Goal: Transaction & Acquisition: Subscribe to service/newsletter

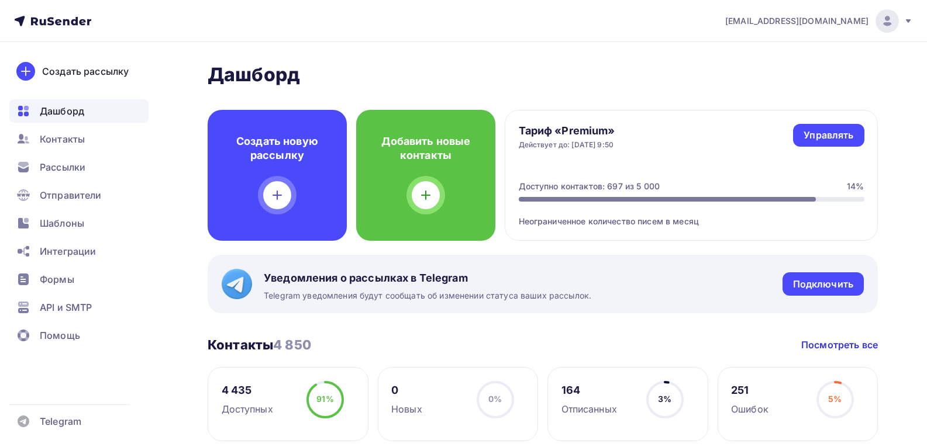
scroll to position [58, 0]
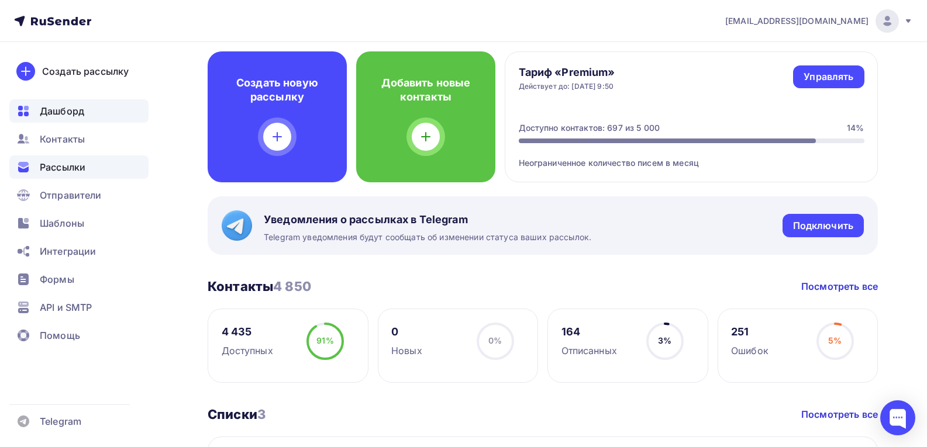
click at [64, 169] on span "Рассылки" at bounding box center [63, 167] width 46 height 14
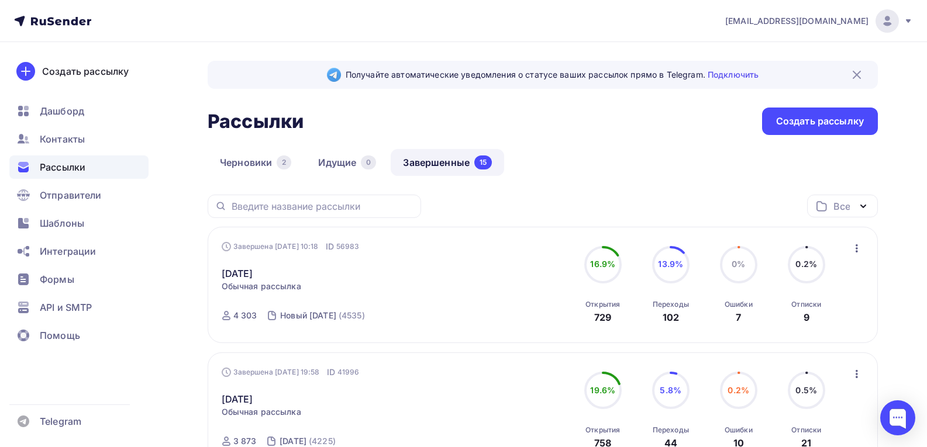
drag, startPoint x: 60, startPoint y: 106, endPoint x: 75, endPoint y: 125, distance: 24.0
click at [60, 106] on span "Дашборд" at bounding box center [62, 111] width 44 height 14
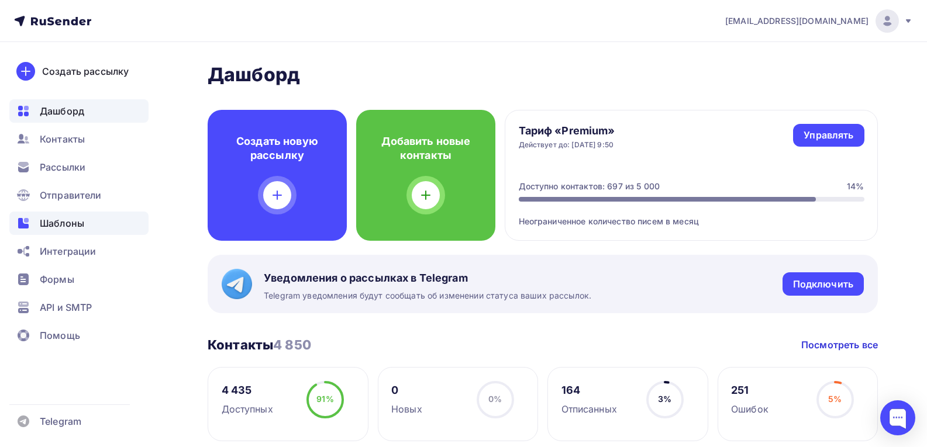
click at [85, 224] on div "Шаблоны" at bounding box center [78, 223] width 139 height 23
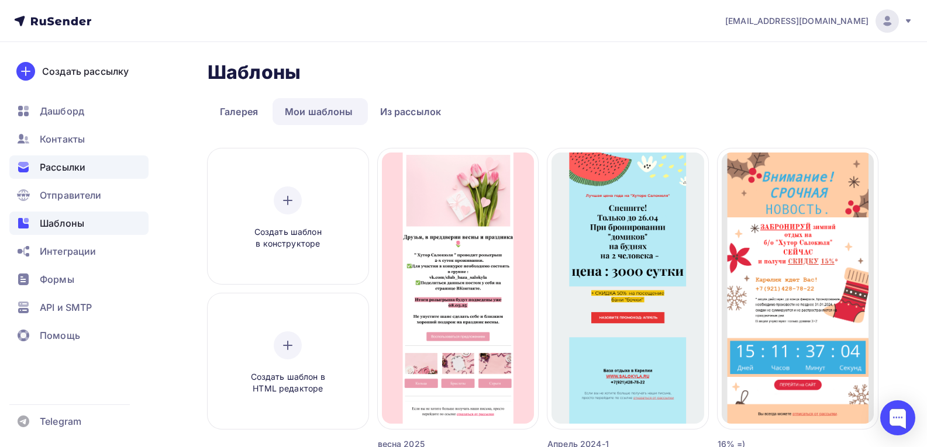
click at [68, 169] on span "Рассылки" at bounding box center [63, 167] width 46 height 14
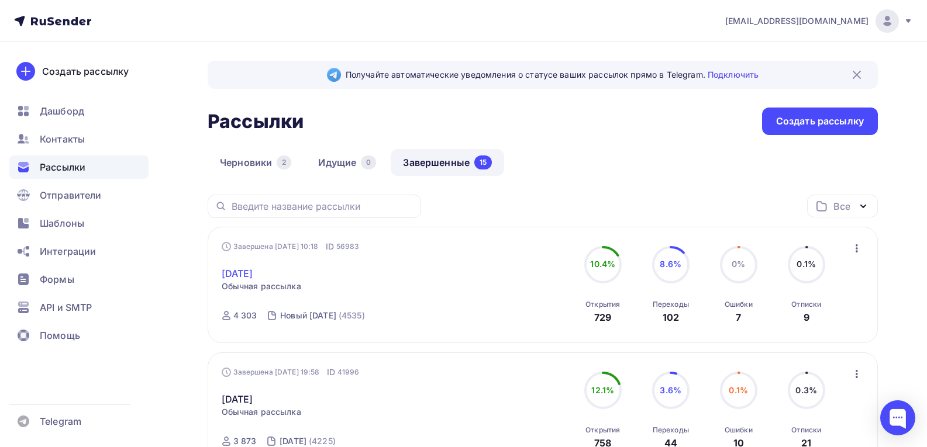
click at [253, 270] on link "Сентябрь 2025" at bounding box center [238, 274] width 32 height 14
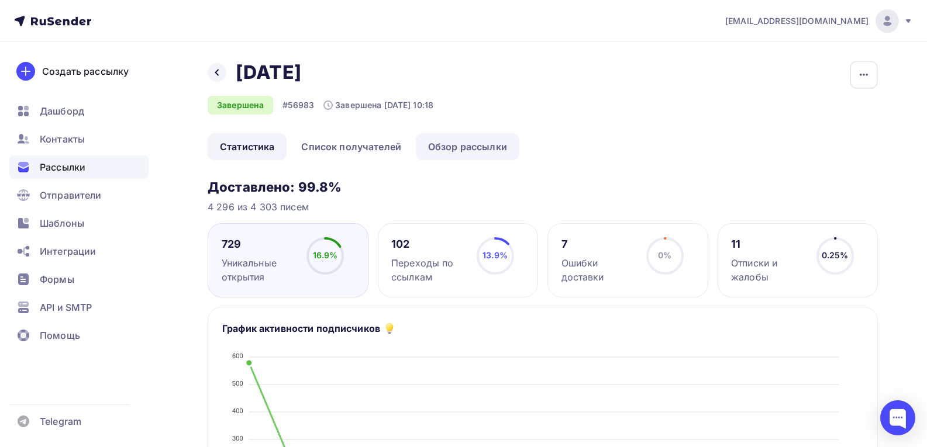
click at [484, 150] on link "Обзор рассылки" at bounding box center [468, 146] width 104 height 27
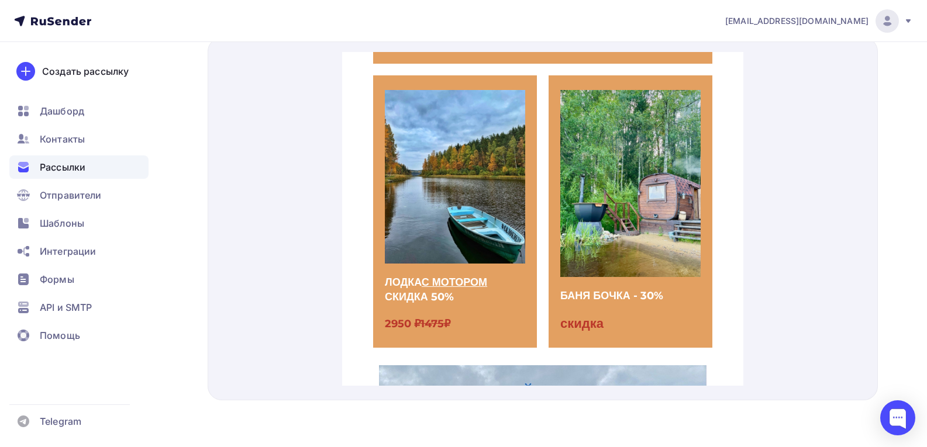
scroll to position [292, 0]
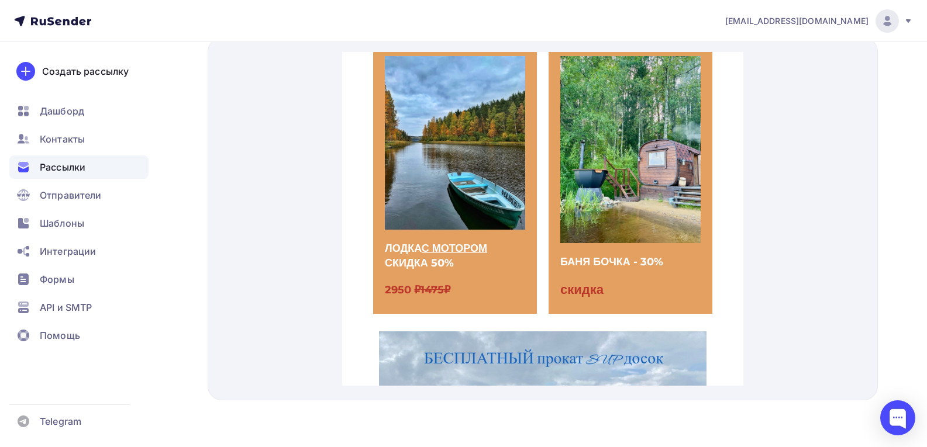
click at [450, 282] on span "1475₽" at bounding box center [435, 276] width 30 height 13
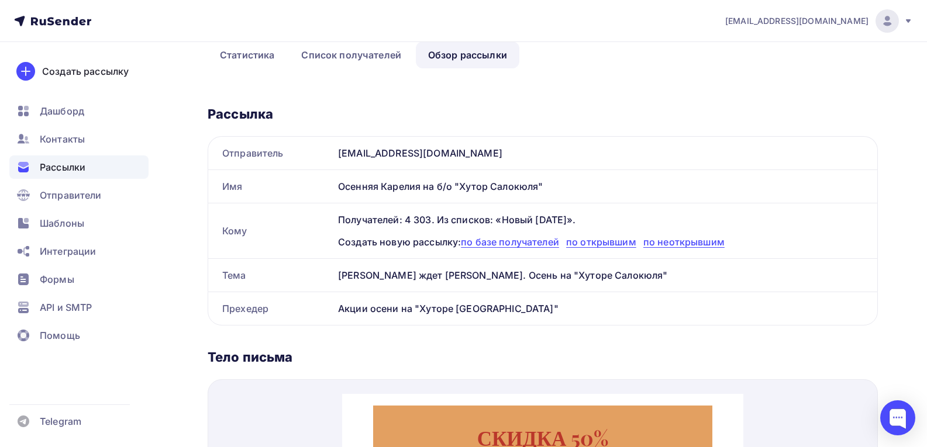
scroll to position [0, 0]
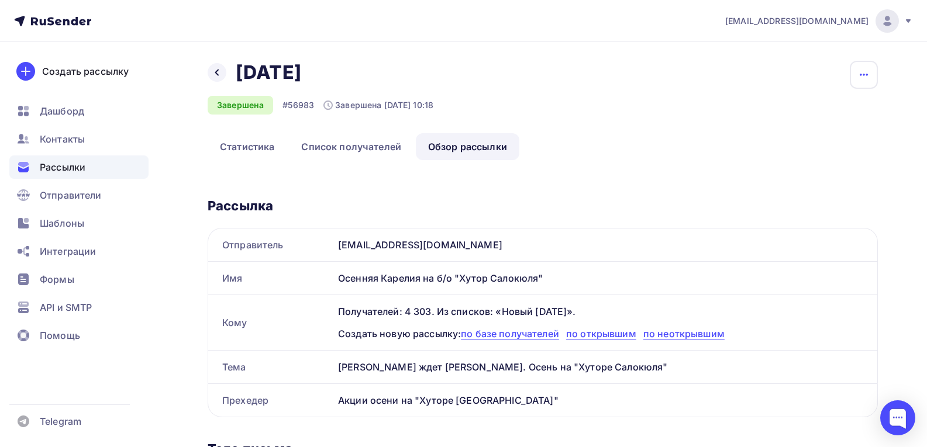
click at [863, 72] on icon "button" at bounding box center [864, 75] width 14 height 14
click at [789, 111] on div "Копировать" at bounding box center [819, 112] width 112 height 14
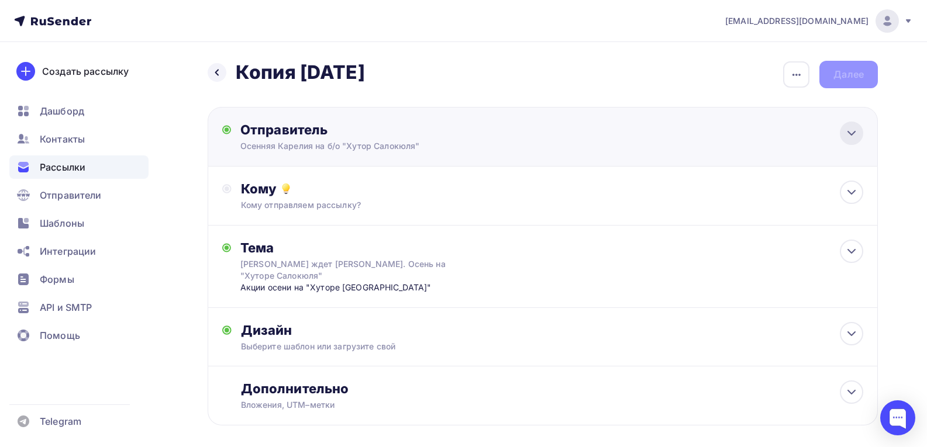
click at [856, 129] on icon at bounding box center [851, 133] width 14 height 14
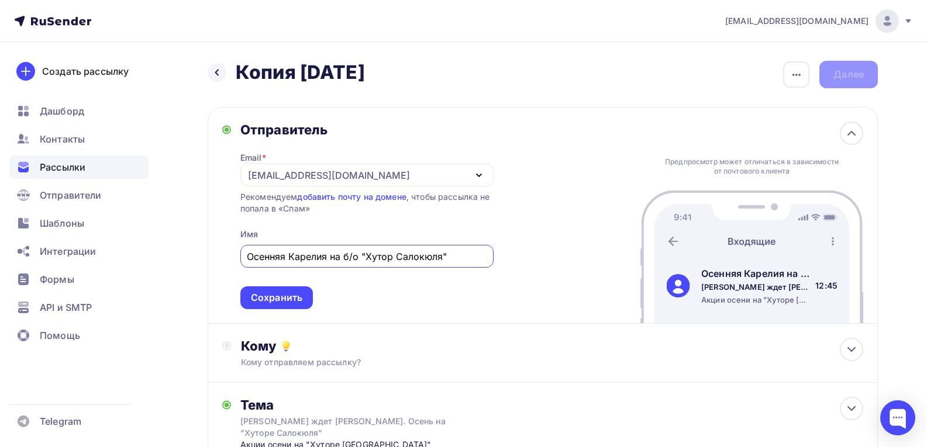
click at [329, 256] on input "Осенняя Карелия на б/о "Хутор Салокюля"" at bounding box center [367, 257] width 240 height 14
click at [340, 253] on input "Сезон скидок на б/о "Хутор Салокюля"" at bounding box center [367, 257] width 240 height 14
type input "Сезон скидок на базе отдыха "Хутор Салокюля""
click at [295, 295] on div "Сохранить" at bounding box center [276, 297] width 51 height 13
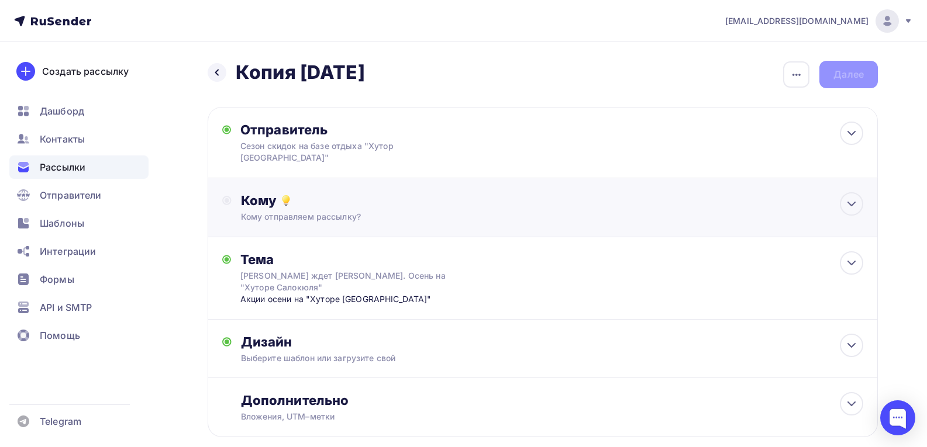
click at [230, 196] on circle at bounding box center [227, 200] width 8 height 8
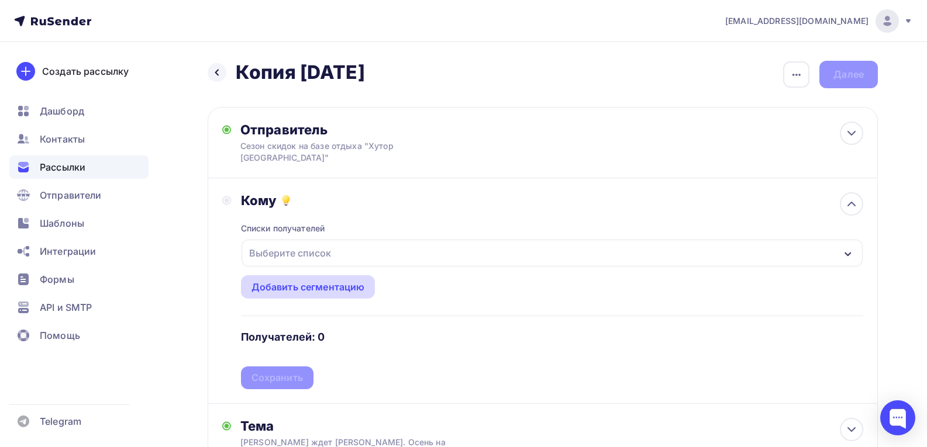
click at [281, 280] on div "Добавить сегментацию" at bounding box center [307, 287] width 113 height 14
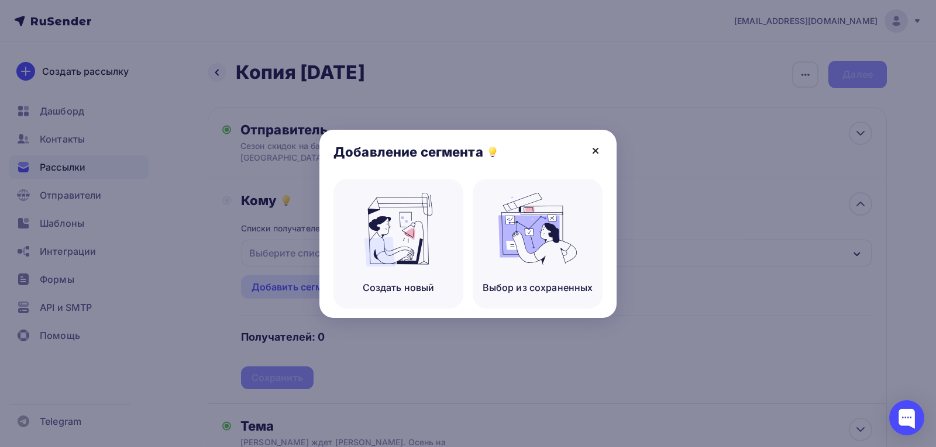
click at [600, 146] on icon at bounding box center [595, 151] width 14 height 14
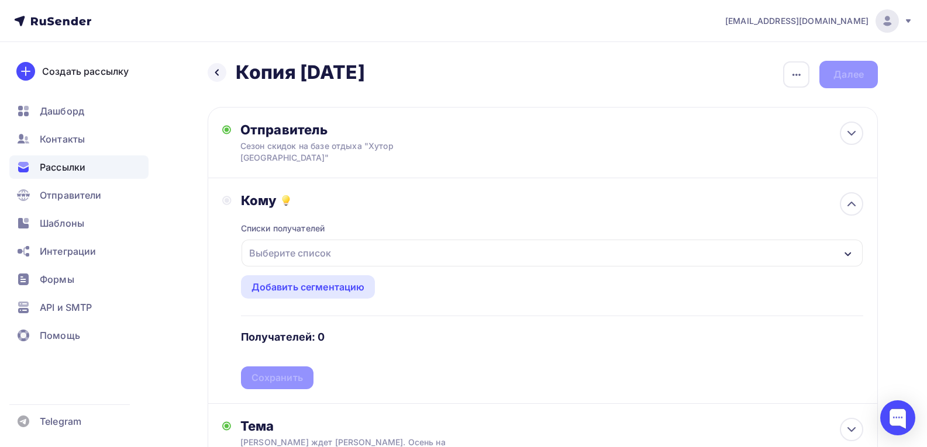
click at [848, 252] on icon "button" at bounding box center [847, 254] width 6 height 4
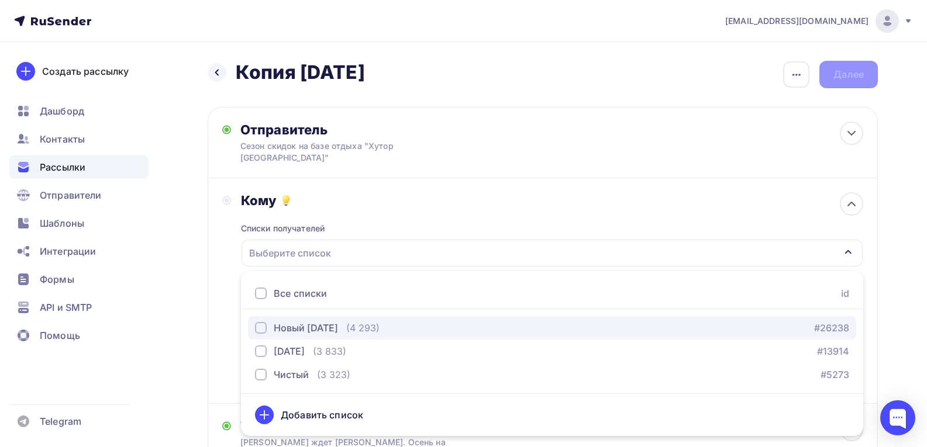
click at [263, 322] on div "button" at bounding box center [261, 328] width 12 height 12
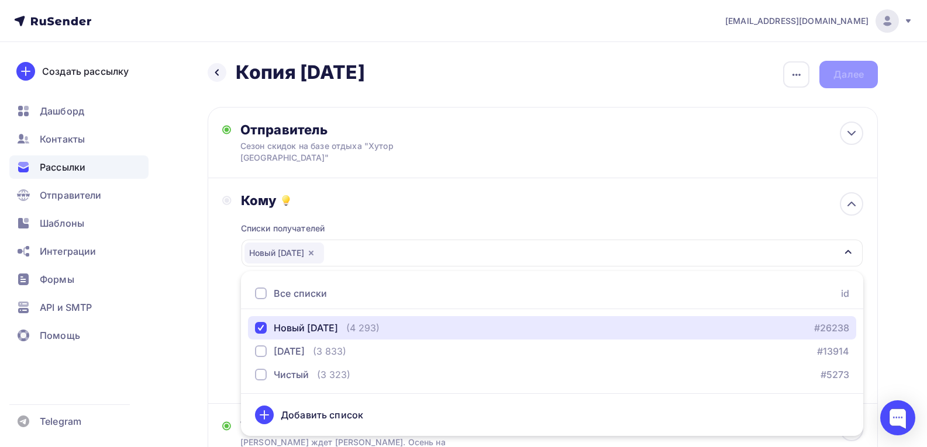
click at [368, 240] on div "Новый [DATE]" at bounding box center [552, 253] width 621 height 27
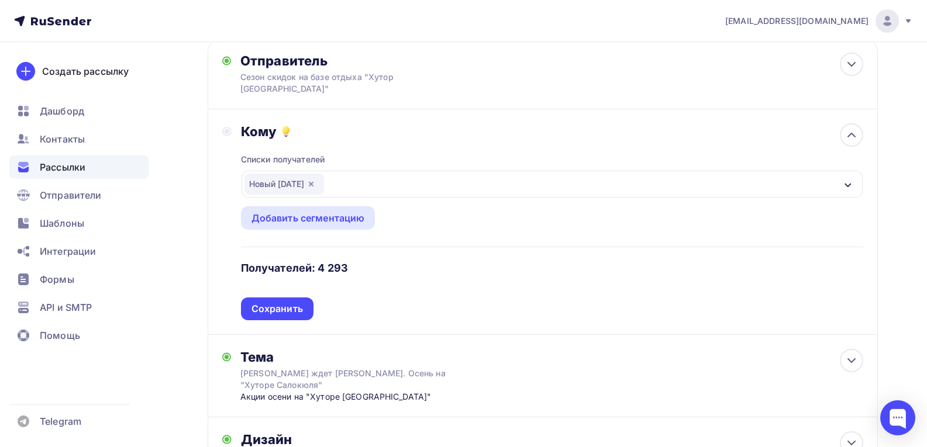
scroll to position [117, 0]
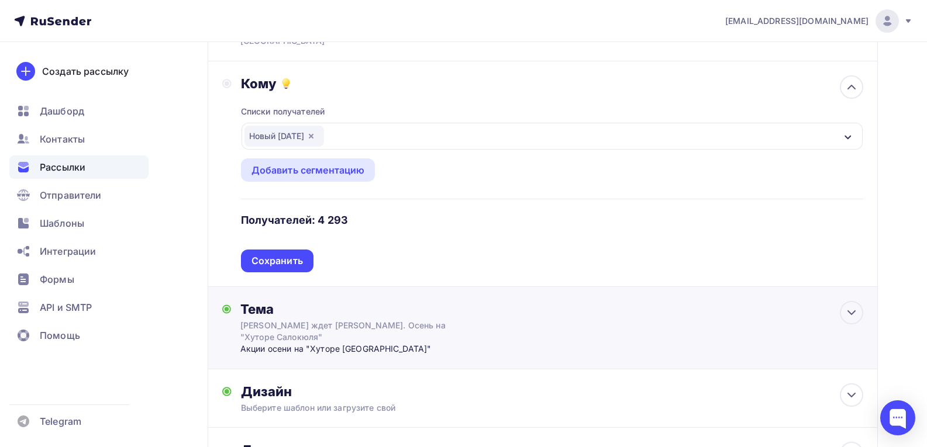
click at [344, 343] on div "Акции осени на "Хуторе Салокюля"" at bounding box center [355, 349] width 231 height 12
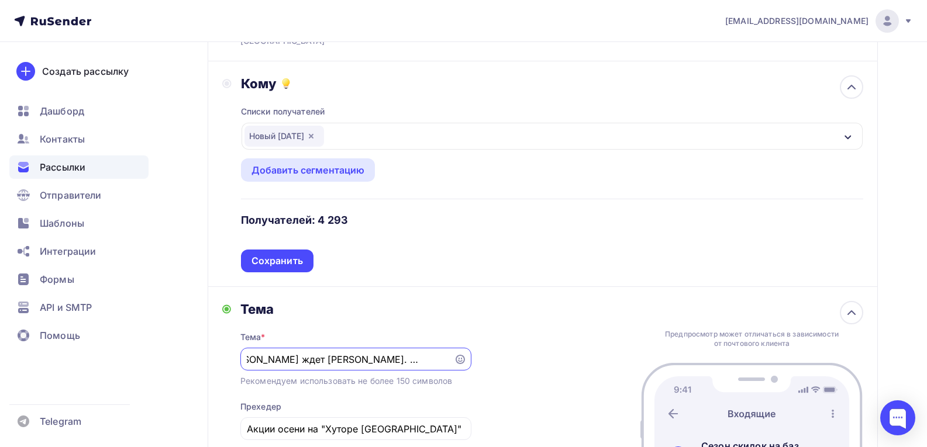
scroll to position [0, 24]
click at [271, 353] on input "Карелия ждет Вас. Осень на "Хуторе Салокюля"" at bounding box center [347, 360] width 200 height 14
click at [343, 353] on input "Карелия ждет Вас. Осень на "Хуторе Салокюля"" at bounding box center [347, 360] width 200 height 14
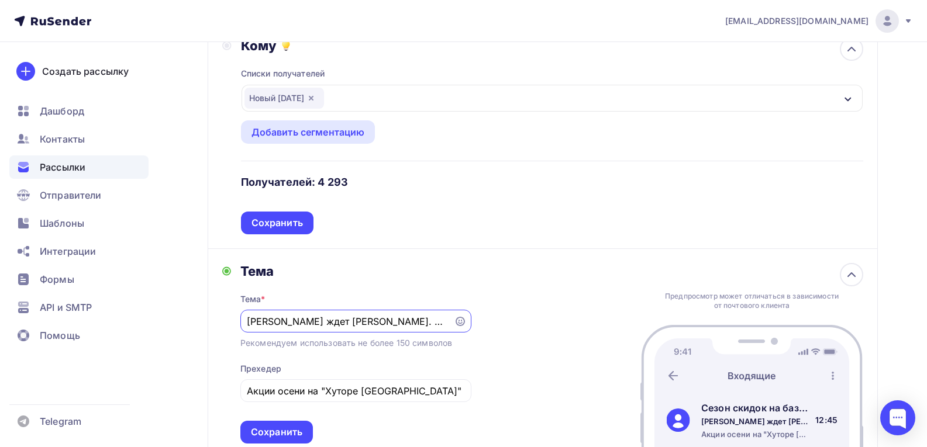
scroll to position [175, 0]
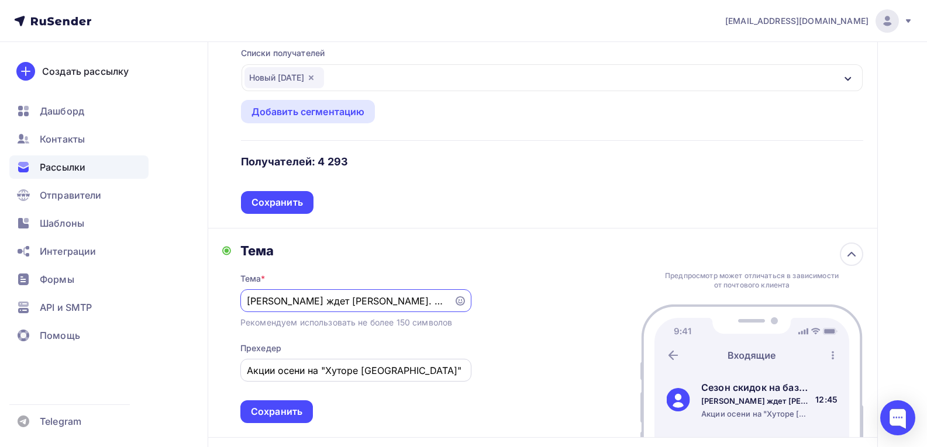
type input "[PERSON_NAME] ждет [PERSON_NAME]. Выгодная осень на "Хуторе [GEOGRAPHIC_DATA]""
click at [304, 364] on input "Акции осени на "Хуторе Салокюля"" at bounding box center [356, 371] width 218 height 14
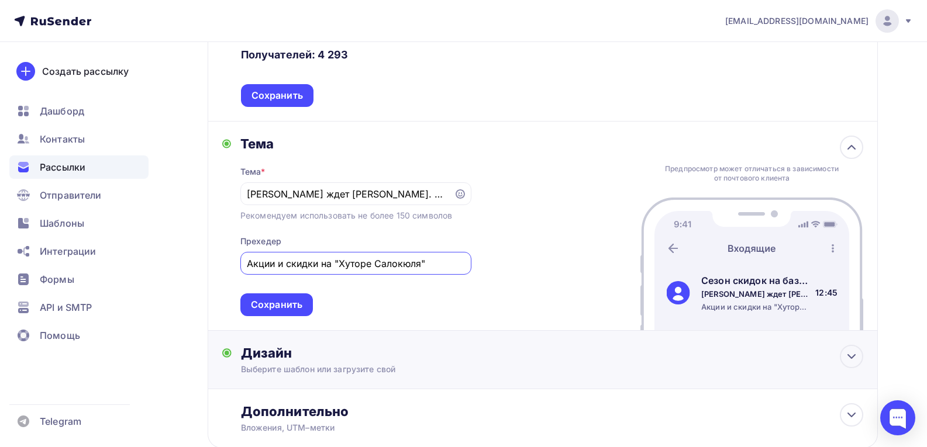
scroll to position [292, 0]
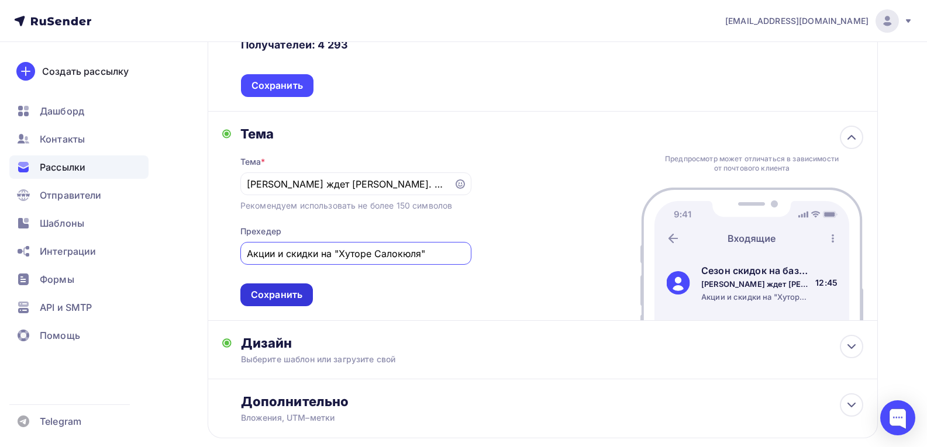
type input "Акции и скидки на "Хуторе Салокюля""
click at [287, 288] on div "Сохранить" at bounding box center [276, 294] width 51 height 13
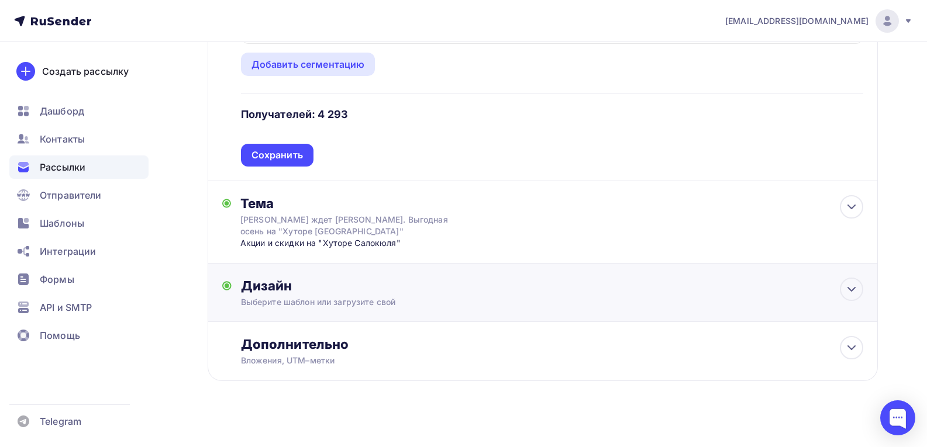
scroll to position [220, 0]
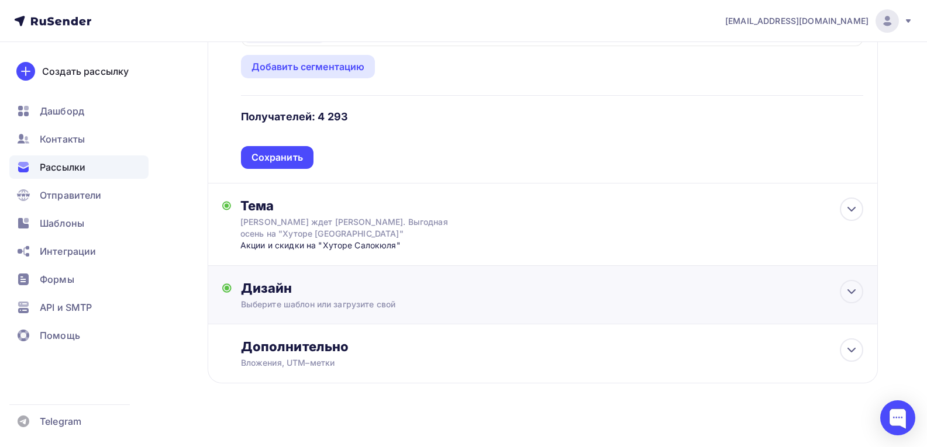
click at [410, 280] on div "Дизайн" at bounding box center [552, 288] width 622 height 16
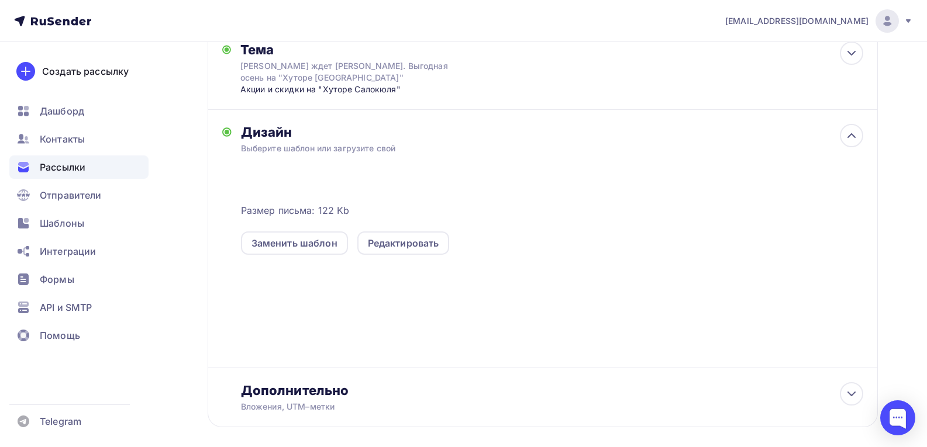
scroll to position [409, 0]
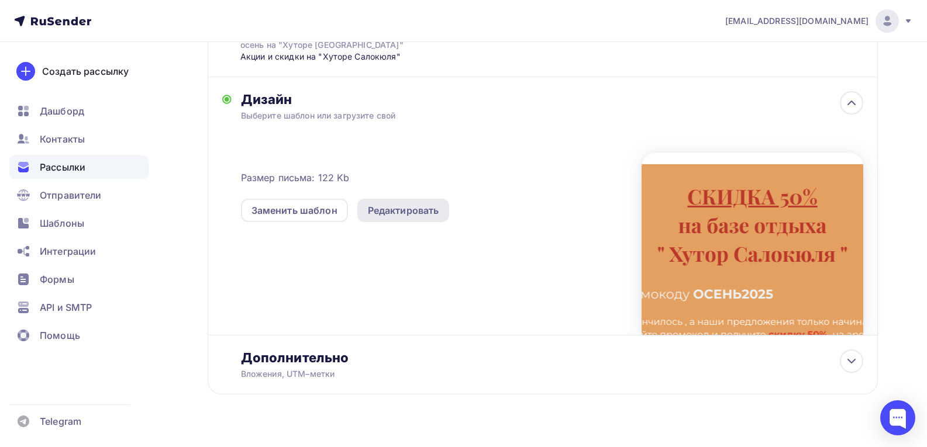
click at [422, 204] on div "Редактировать" at bounding box center [403, 211] width 71 height 14
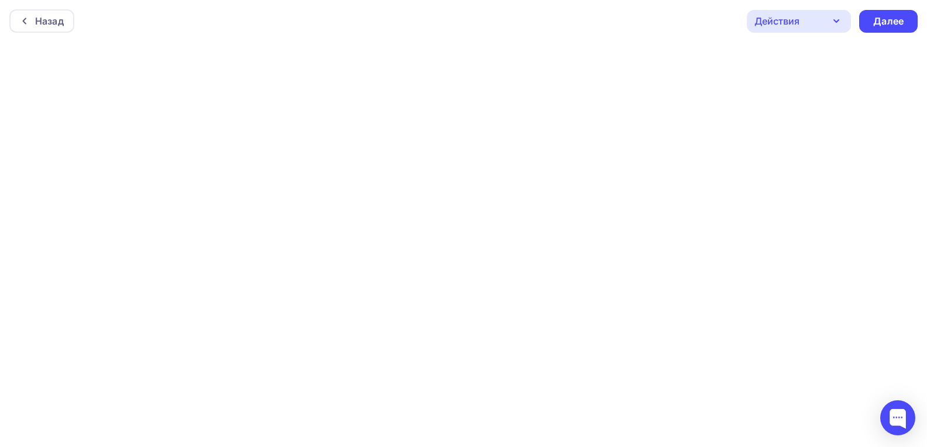
click at [838, 20] on icon "button" at bounding box center [836, 21] width 14 height 14
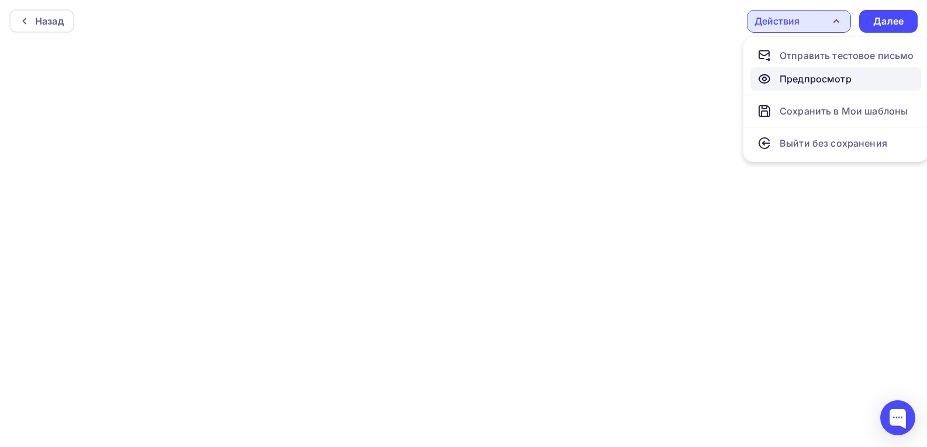
click at [819, 79] on div "Предпросмотр" at bounding box center [816, 79] width 72 height 14
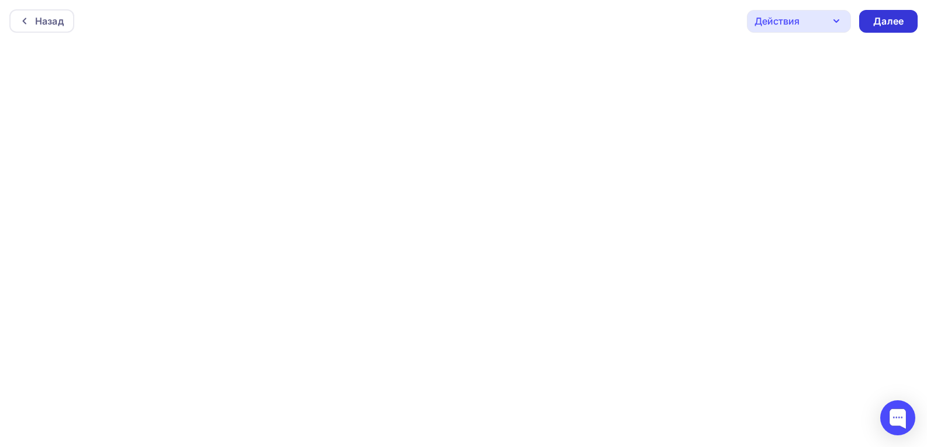
click at [880, 19] on div "Далее" at bounding box center [888, 21] width 30 height 13
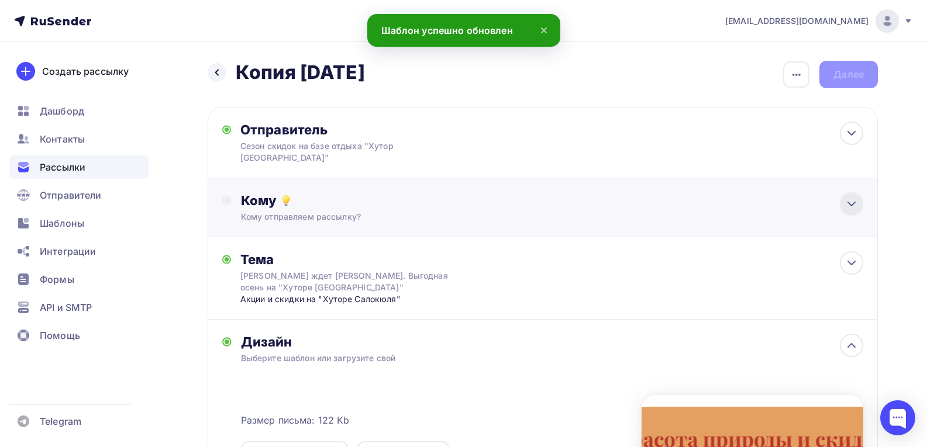
click at [857, 197] on icon at bounding box center [851, 204] width 14 height 14
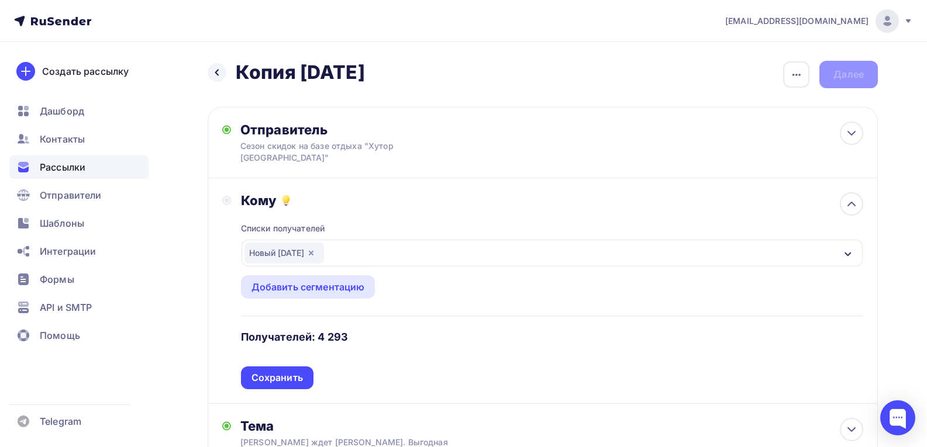
click at [295, 243] on div "Новый [DATE]" at bounding box center [284, 253] width 80 height 21
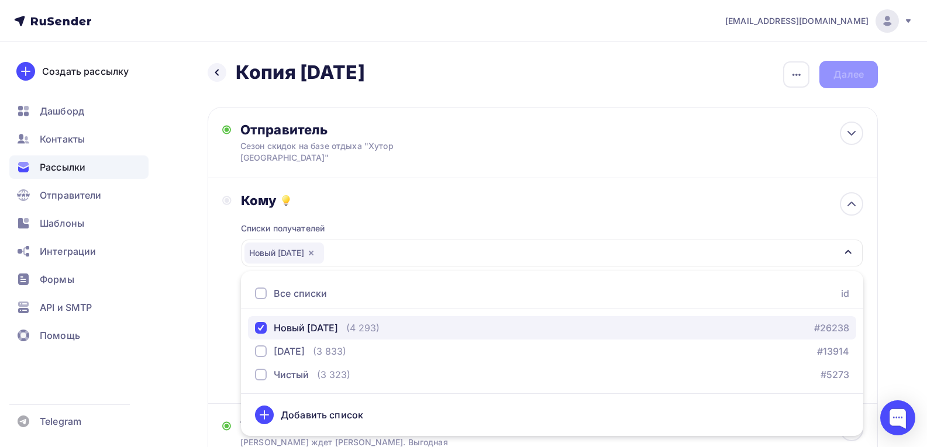
click at [259, 322] on div "button" at bounding box center [261, 328] width 12 height 12
click at [260, 322] on div "button" at bounding box center [261, 328] width 12 height 12
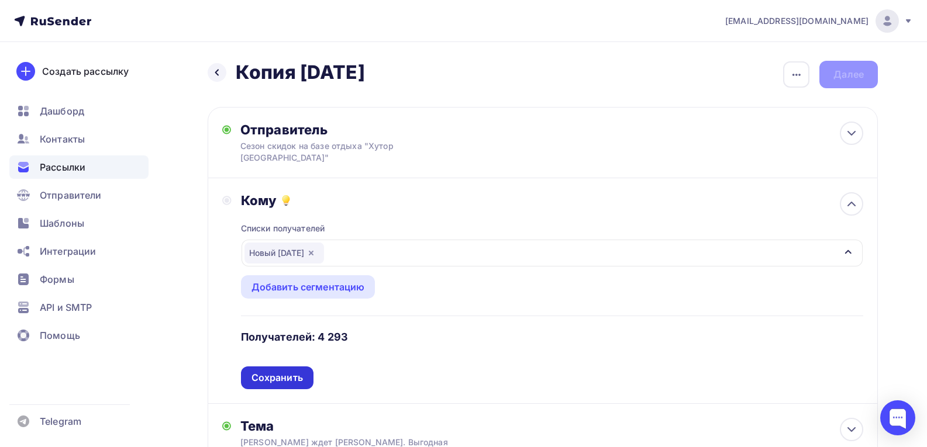
click at [287, 371] on div "Сохранить" at bounding box center [276, 377] width 51 height 13
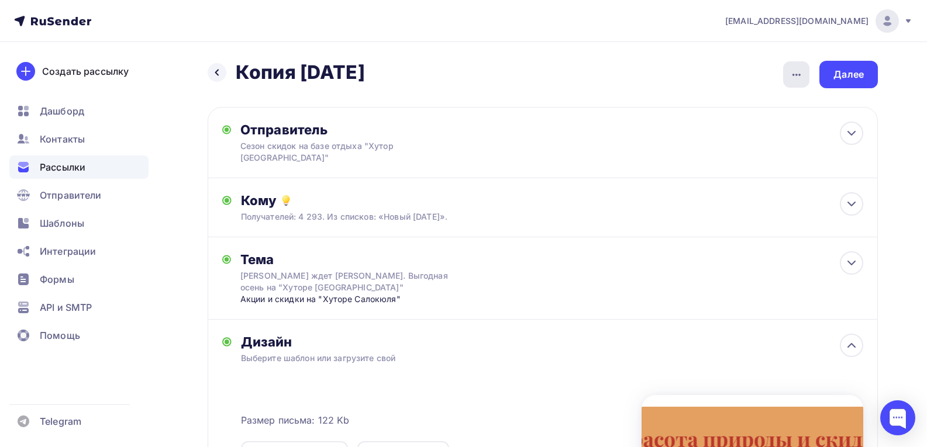
click at [794, 73] on icon "button" at bounding box center [796, 75] width 14 height 14
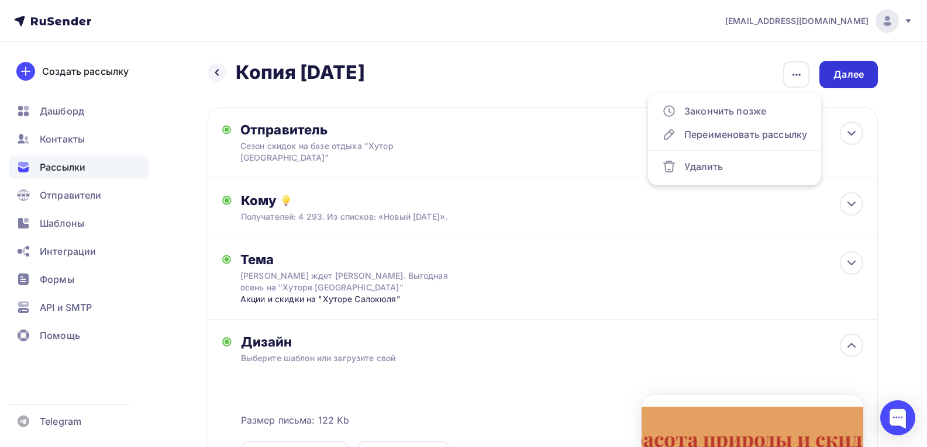
click at [846, 74] on div "Далее" at bounding box center [848, 74] width 30 height 13
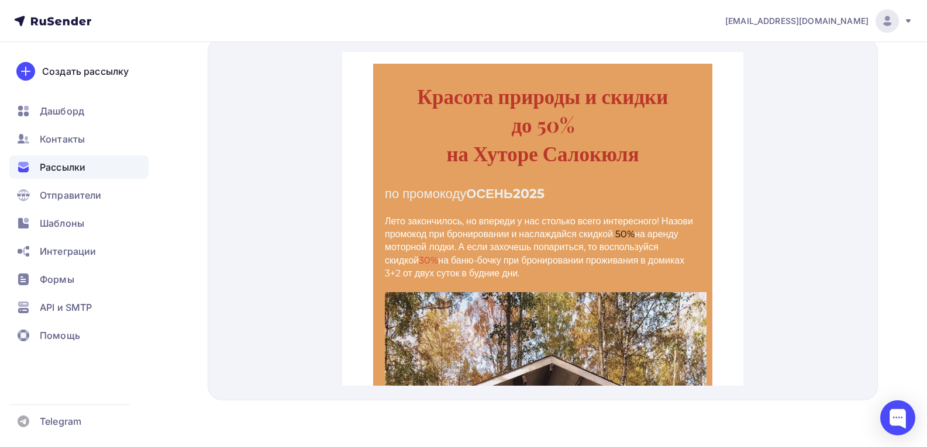
drag, startPoint x: 740, startPoint y: 85, endPoint x: 1097, endPoint y: 126, distance: 358.5
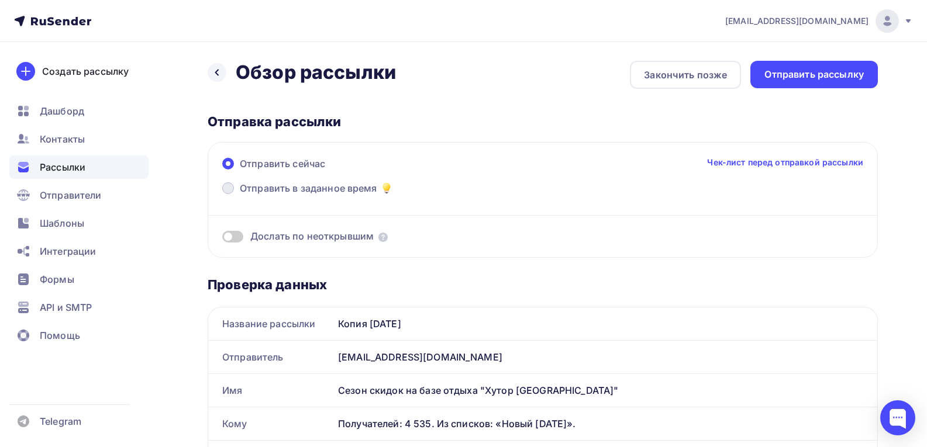
drag, startPoint x: 226, startPoint y: 187, endPoint x: 247, endPoint y: 190, distance: 20.7
click at [226, 187] on span at bounding box center [228, 188] width 12 height 12
click at [240, 195] on input "Отправить в заданное время" at bounding box center [240, 195] width 0 height 0
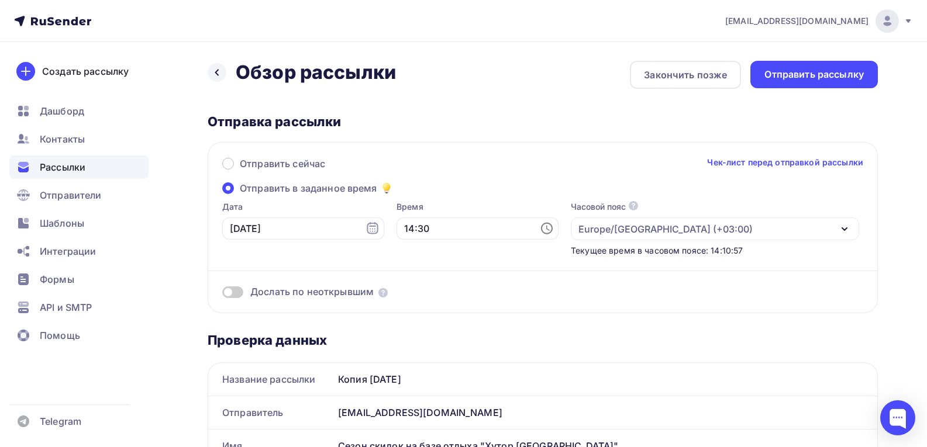
click at [540, 225] on icon at bounding box center [547, 229] width 14 height 14
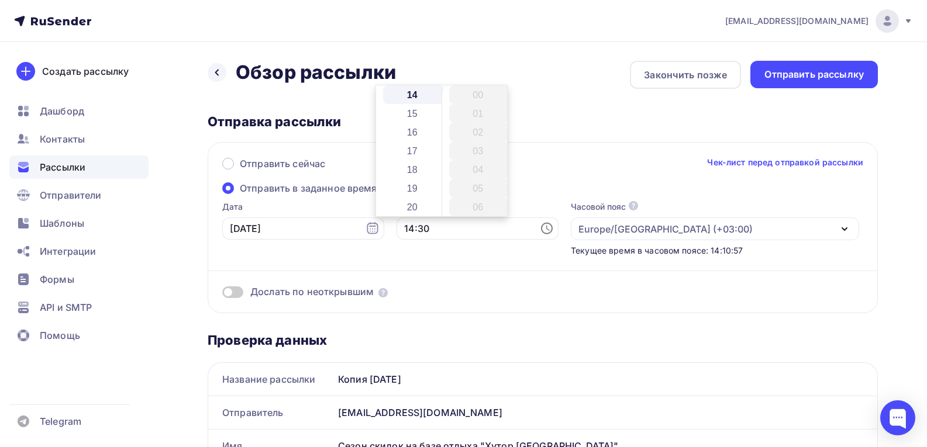
scroll to position [561, 0]
click at [411, 115] on li "15" at bounding box center [413, 113] width 60 height 19
drag, startPoint x: 503, startPoint y: 151, endPoint x: 481, endPoint y: 88, distance: 66.4
click at [498, 77] on body "dmitriev05@mail.ru Аккаунт Тарифы Выйти Создать рассылку Дашборд Контакты Рассы…" at bounding box center [463, 223] width 927 height 447
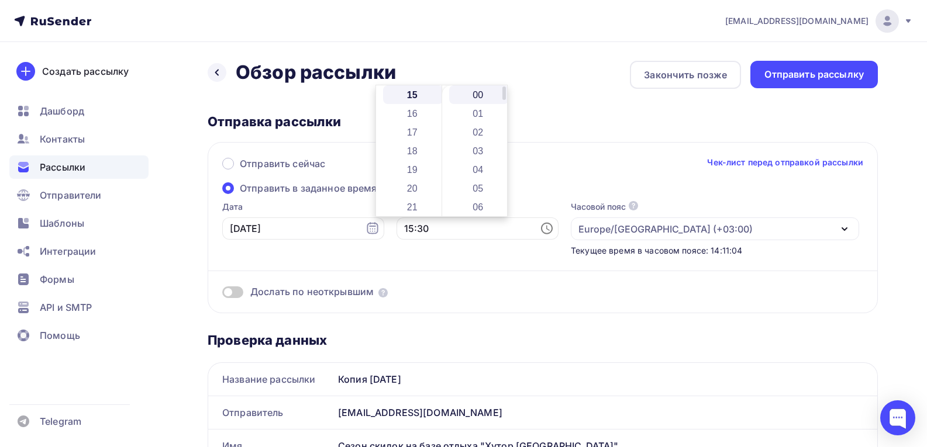
click at [485, 96] on li "00" at bounding box center [479, 94] width 60 height 19
type input "15:00"
click at [625, 301] on div "Отправить сейчас Чек-лист перед отправкой рассылки Отправить в заданное время Д…" at bounding box center [543, 227] width 670 height 171
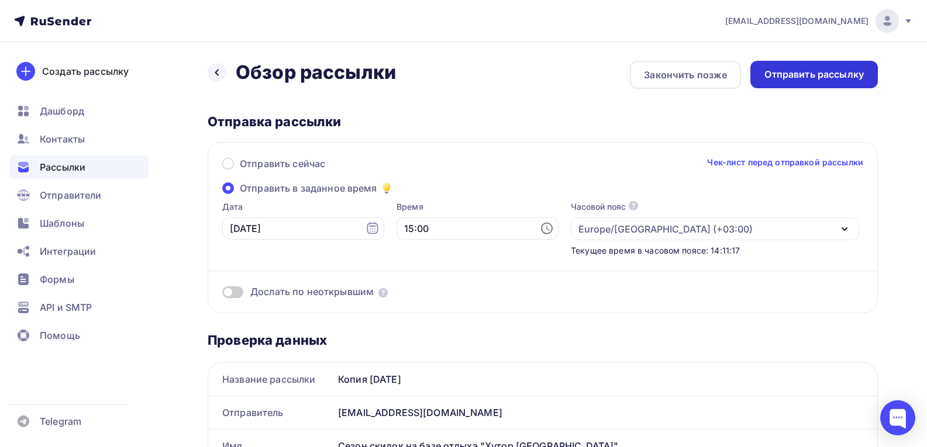
click at [812, 70] on div "Отправить рассылку" at bounding box center [813, 74] width 99 height 13
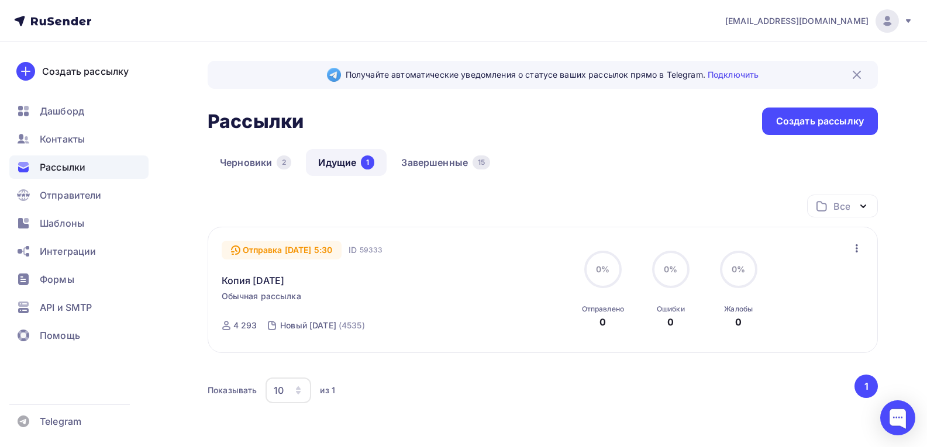
click at [909, 21] on icon at bounding box center [908, 21] width 5 height 4
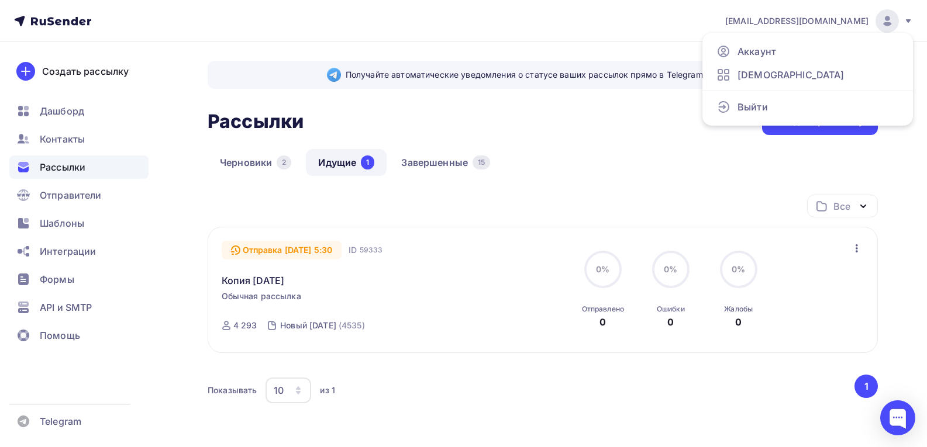
click at [657, 170] on div "Черновики 2 Идущие 1 Завершенные 15" at bounding box center [543, 172] width 670 height 46
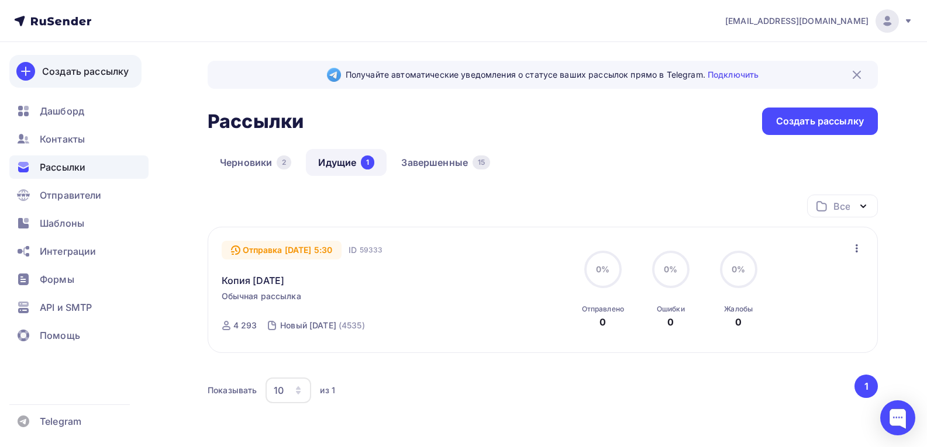
click at [57, 73] on div "Создать рассылку" at bounding box center [85, 71] width 87 height 14
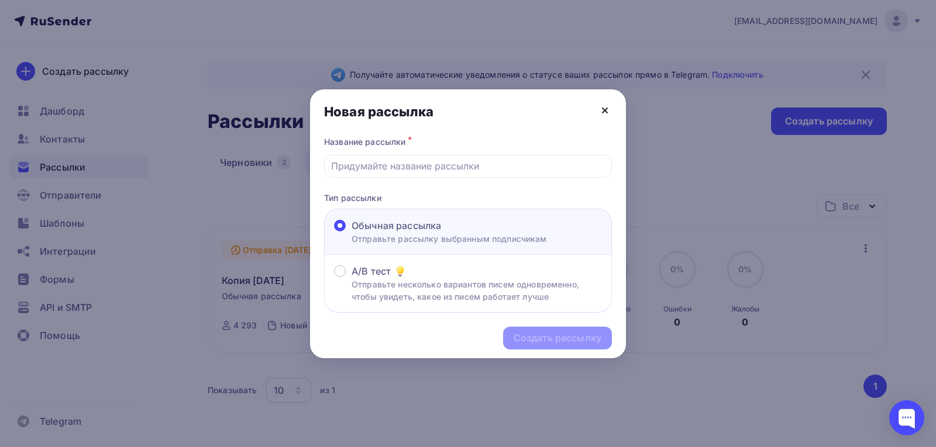
click at [604, 109] on icon at bounding box center [604, 110] width 5 height 5
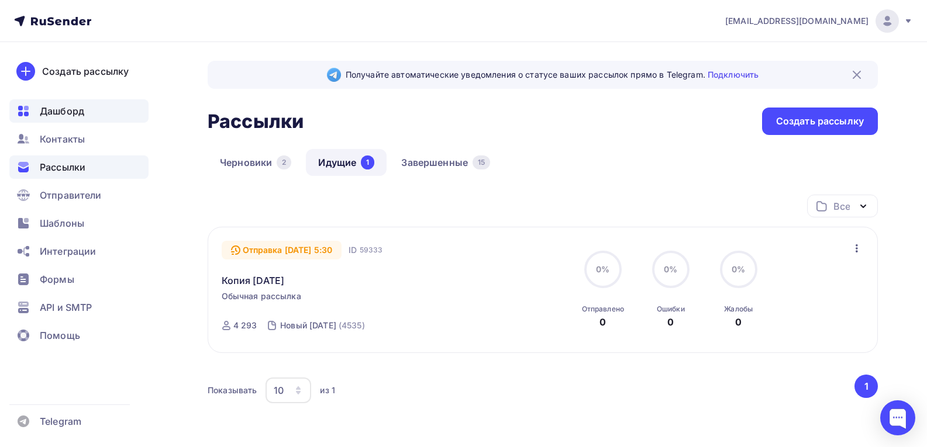
click at [61, 108] on span "Дашборд" at bounding box center [62, 111] width 44 height 14
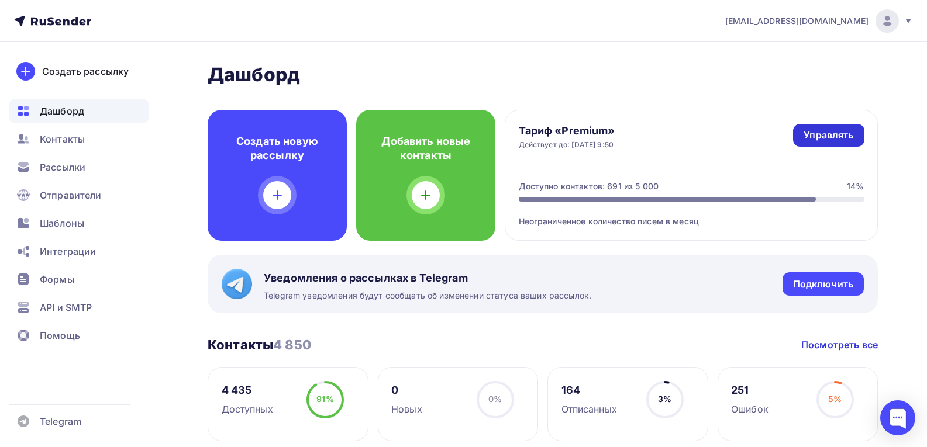
click at [830, 130] on div "Управлять" at bounding box center [829, 135] width 50 height 13
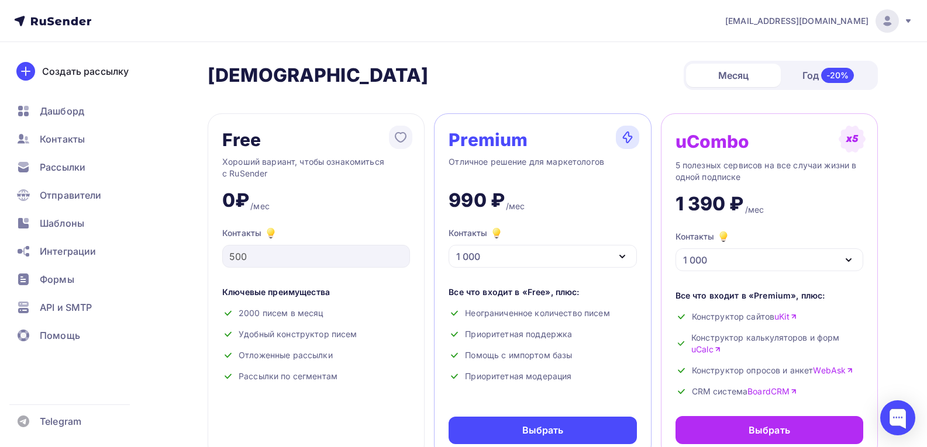
click at [625, 255] on icon "button" at bounding box center [622, 257] width 14 height 14
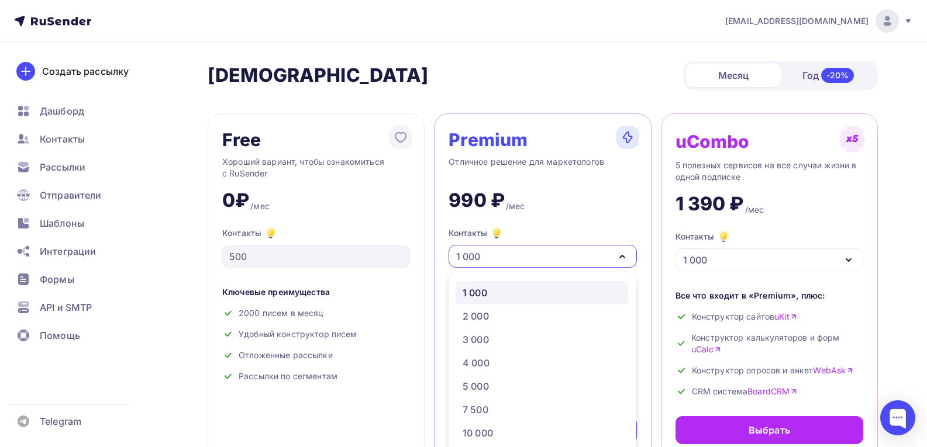
scroll to position [18, 0]
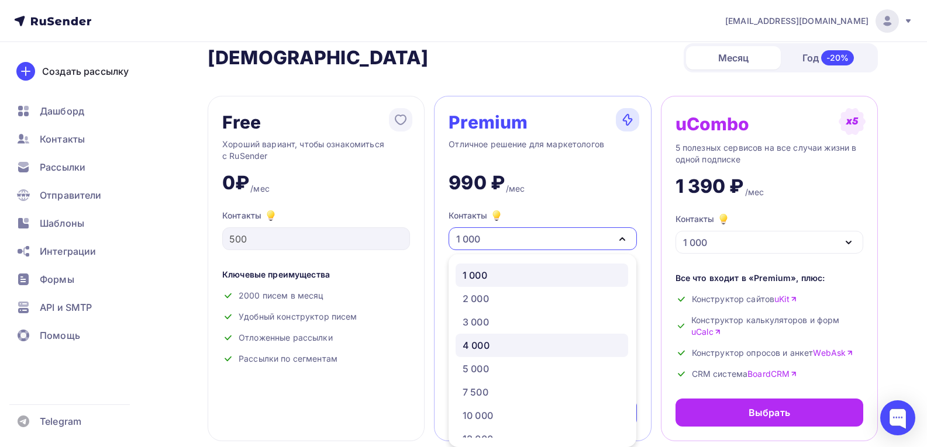
click at [488, 340] on div "4 000" at bounding box center [476, 346] width 27 height 14
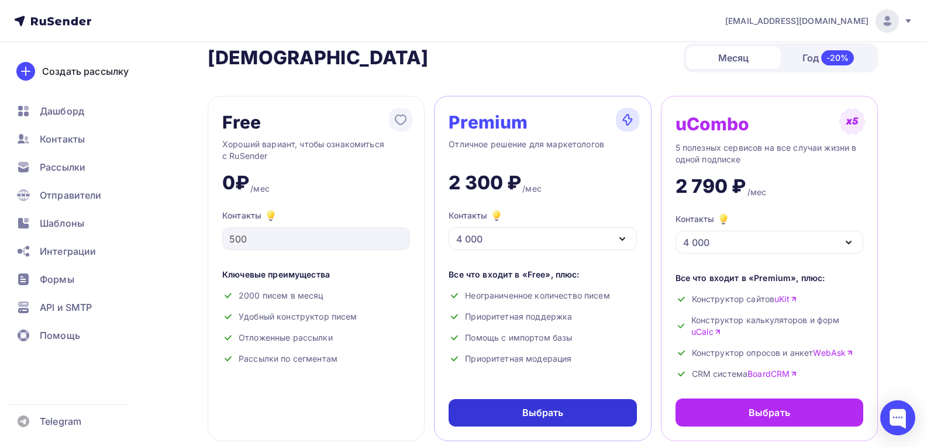
click at [553, 415] on div "Выбрать" at bounding box center [543, 412] width 42 height 13
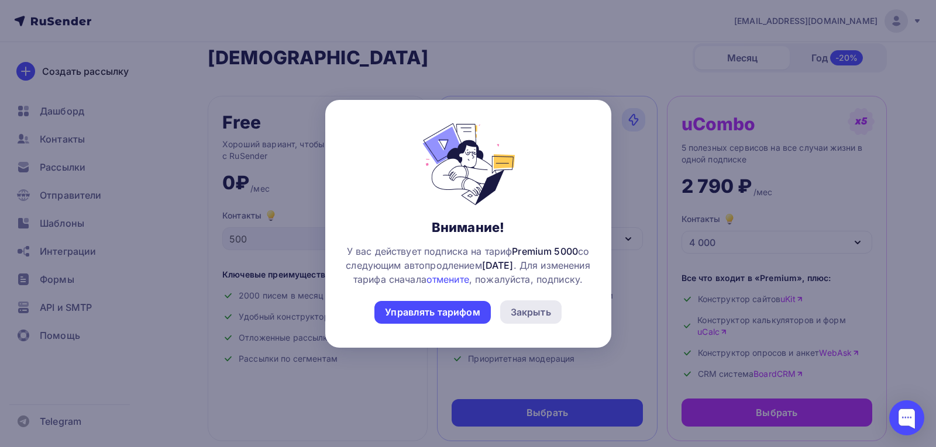
click at [531, 317] on div "Закрыть" at bounding box center [531, 312] width 40 height 14
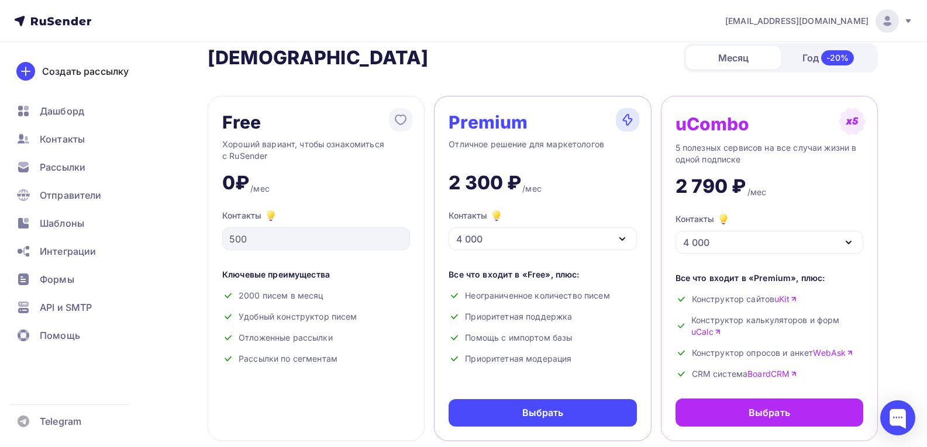
scroll to position [0, 0]
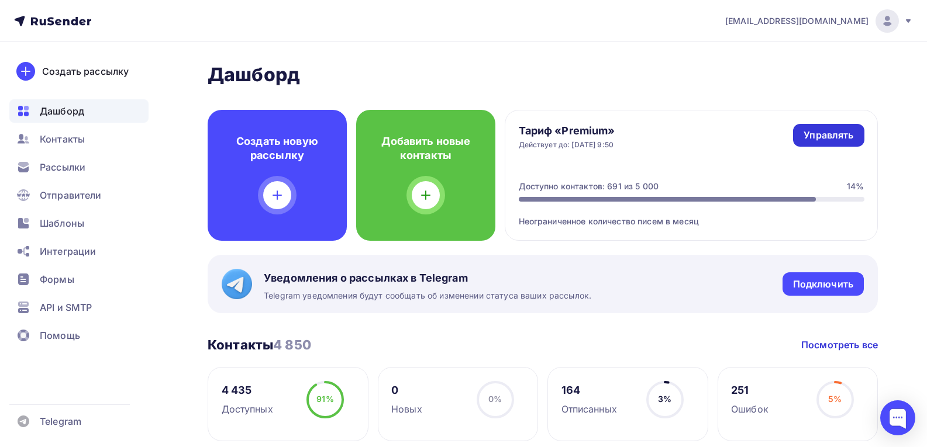
click at [825, 137] on div "Управлять" at bounding box center [829, 135] width 50 height 13
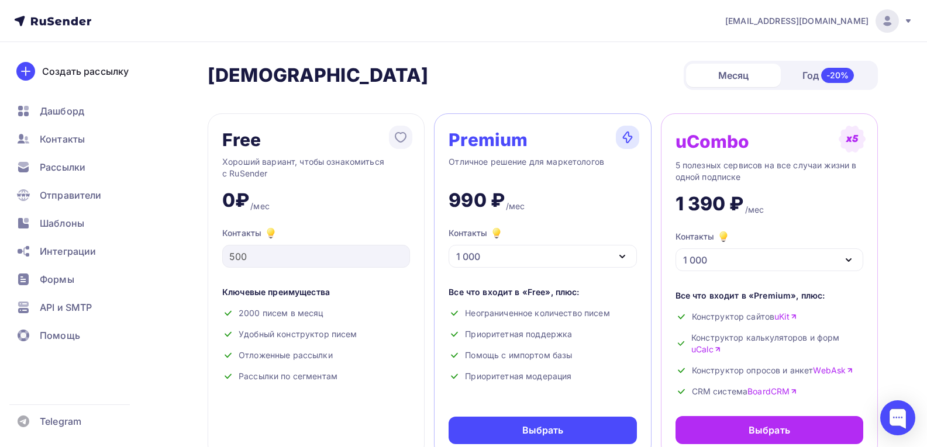
click at [623, 254] on icon "button" at bounding box center [622, 257] width 14 height 14
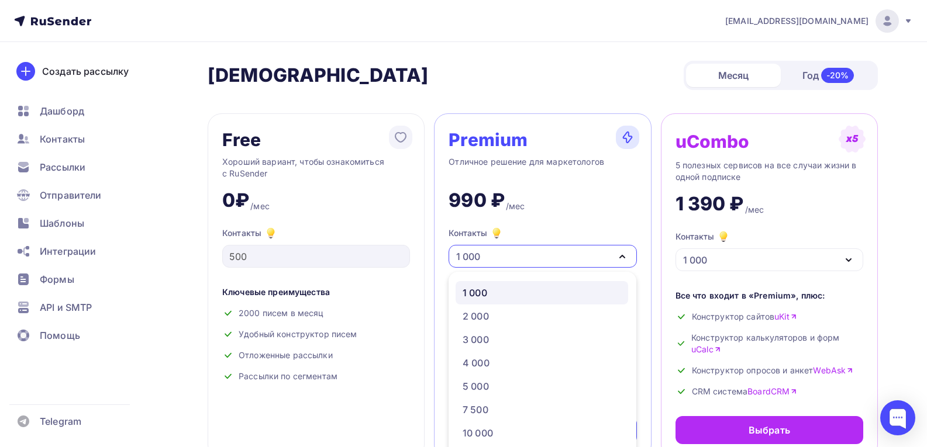
scroll to position [18, 0]
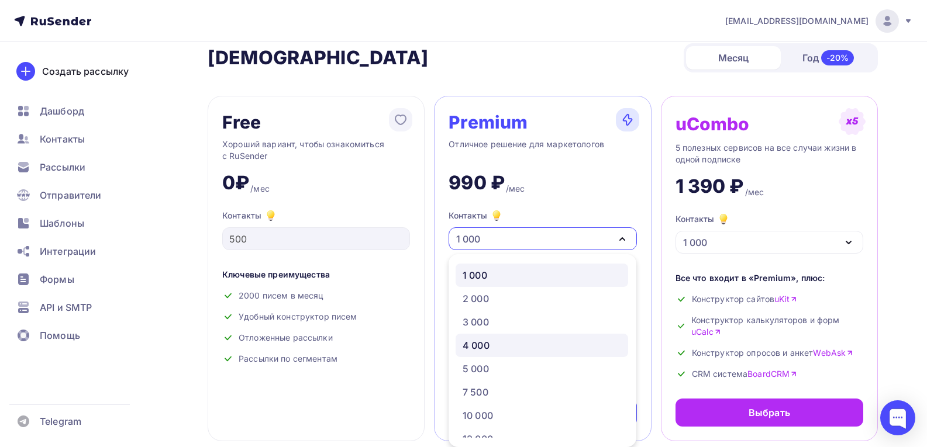
click at [514, 342] on div "4 000" at bounding box center [542, 346] width 158 height 14
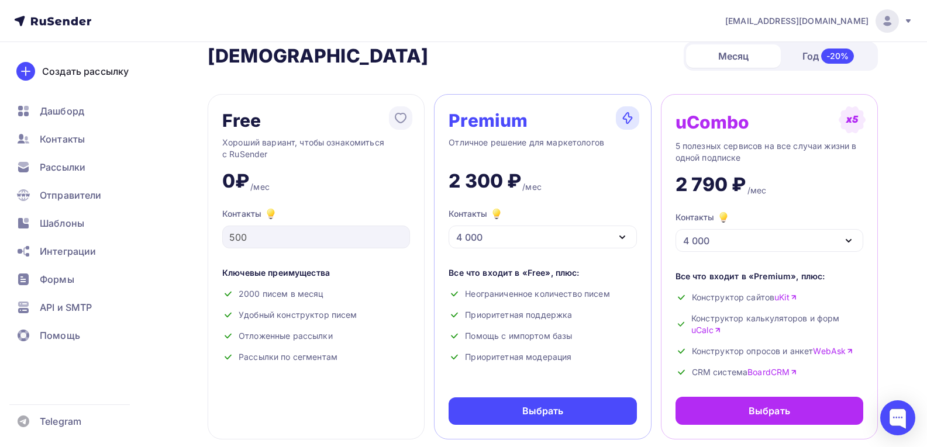
scroll to position [0, 0]
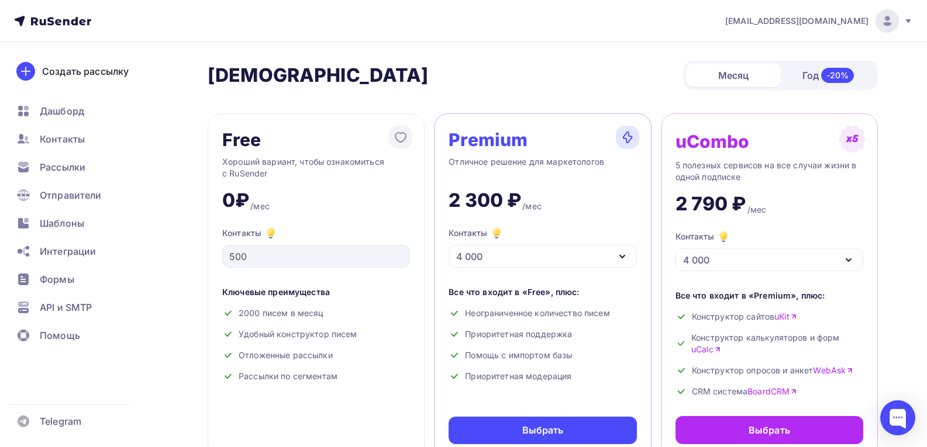
click at [629, 254] on icon "button" at bounding box center [622, 257] width 14 height 14
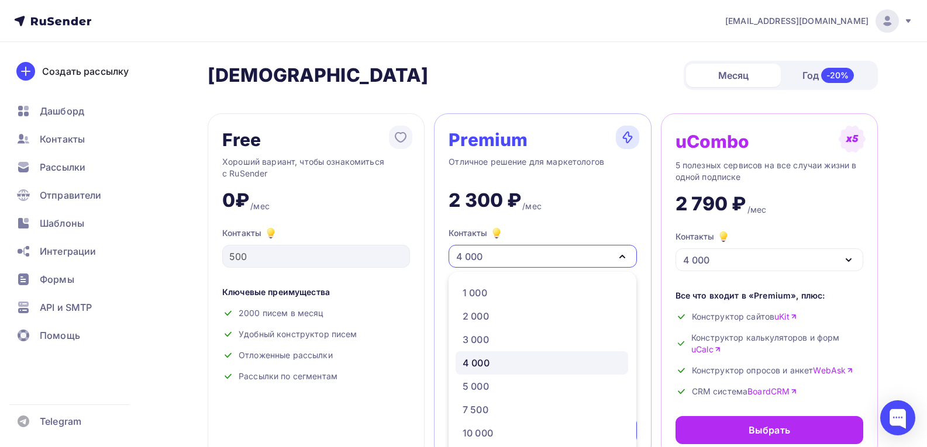
scroll to position [18, 0]
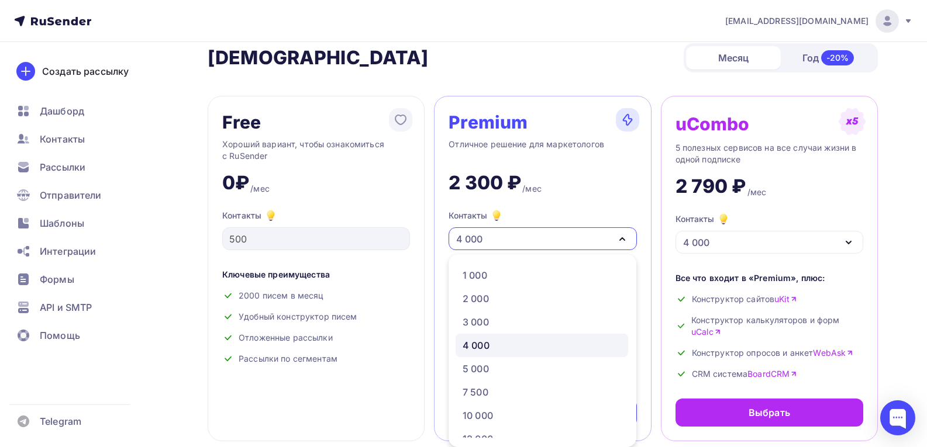
click at [626, 237] on icon "button" at bounding box center [622, 239] width 14 height 14
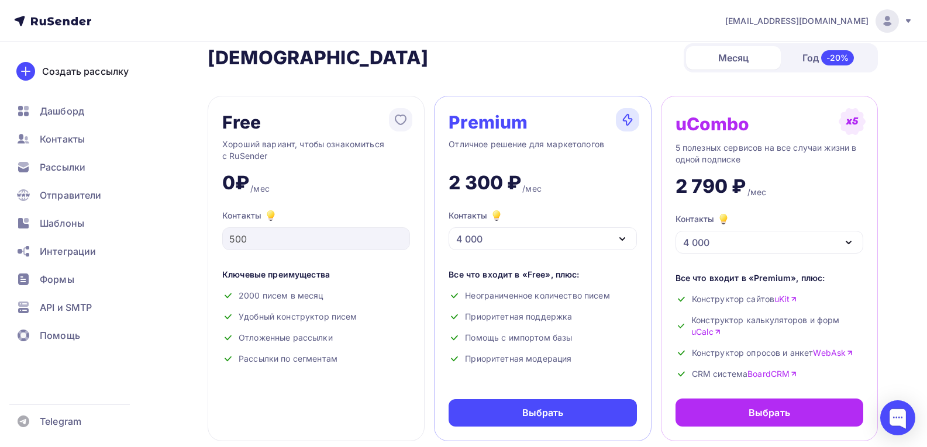
click at [620, 240] on icon "button" at bounding box center [622, 239] width 14 height 14
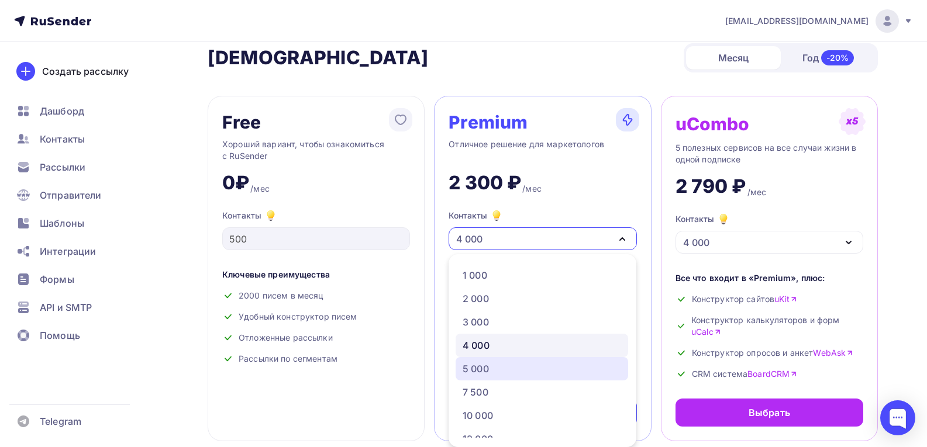
click at [487, 367] on div "5 000" at bounding box center [476, 369] width 26 height 14
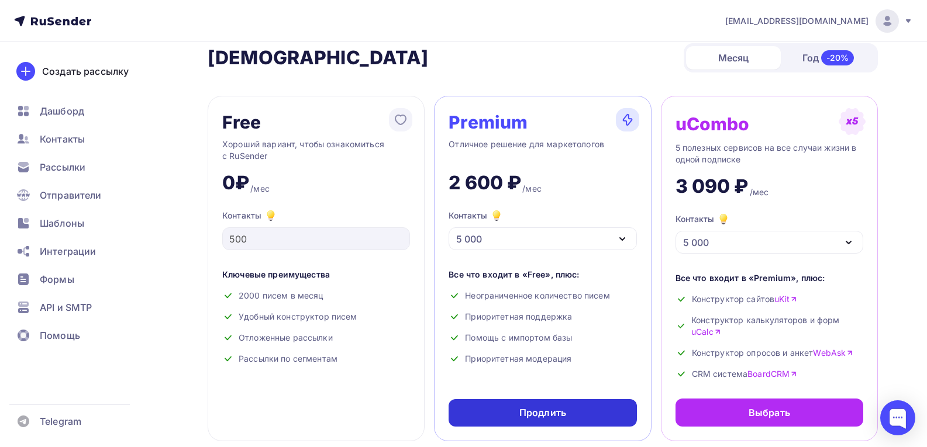
click at [543, 415] on div "Продлить" at bounding box center [542, 412] width 47 height 13
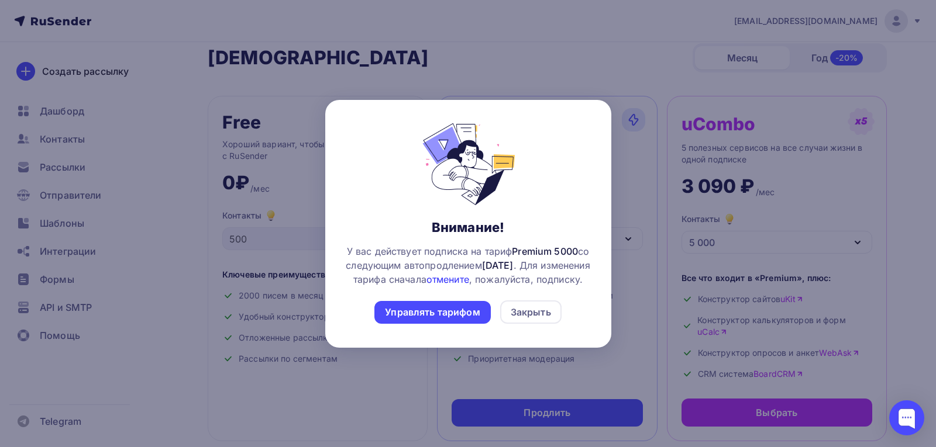
click at [469, 274] on link "отмените" at bounding box center [447, 280] width 43 height 12
click at [516, 51] on div at bounding box center [468, 223] width 936 height 447
click at [537, 319] on div "Закрыть" at bounding box center [531, 312] width 40 height 14
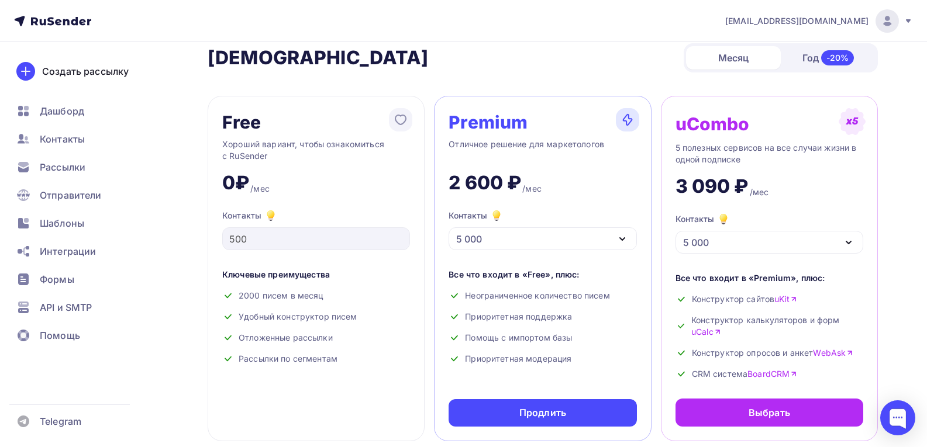
click at [905, 16] on icon at bounding box center [908, 20] width 9 height 9
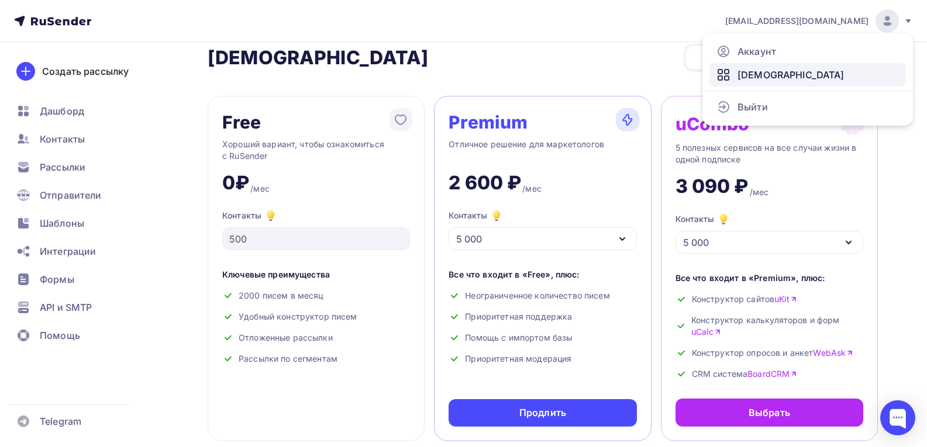
click at [752, 73] on span "[DEMOGRAPHIC_DATA]" at bounding box center [790, 75] width 107 height 14
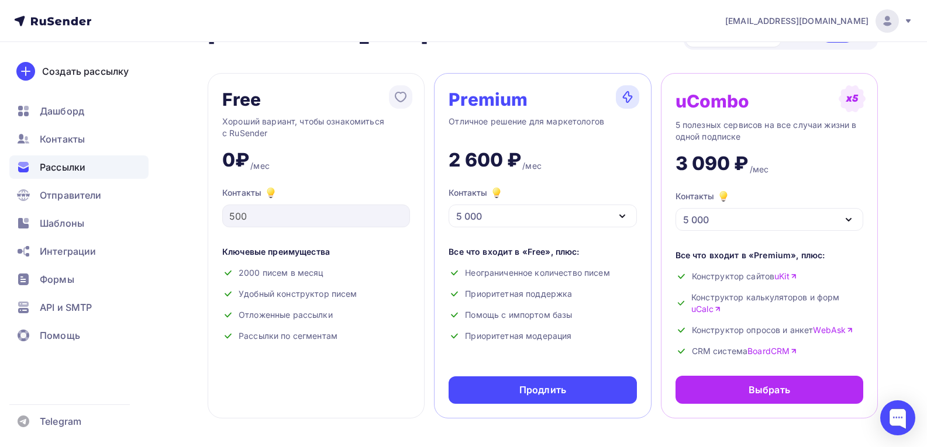
scroll to position [0, 0]
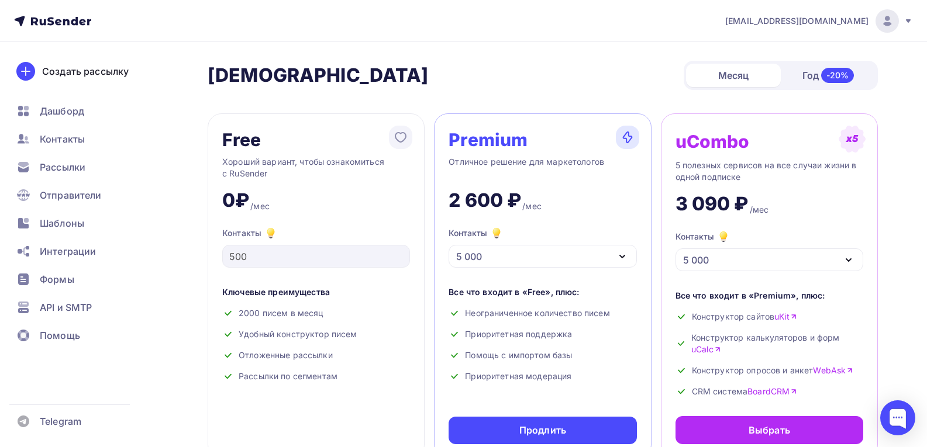
click at [909, 22] on icon at bounding box center [908, 21] width 5 height 4
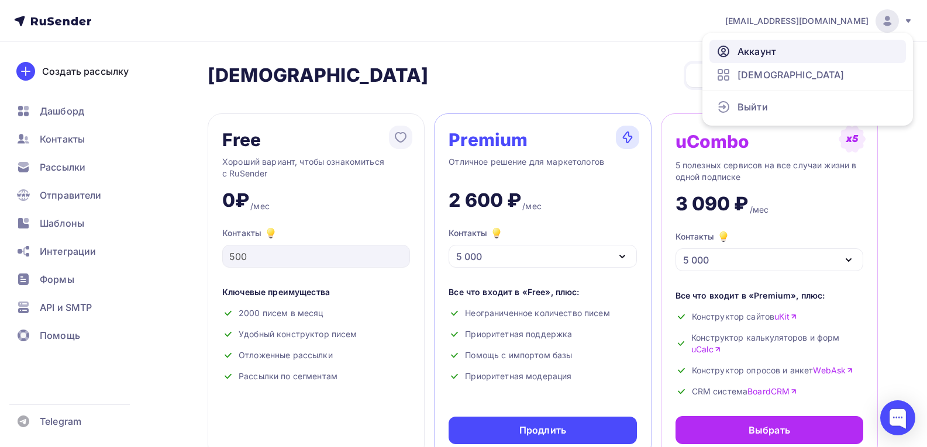
click at [788, 42] on link "Аккаунт" at bounding box center [807, 51] width 196 height 23
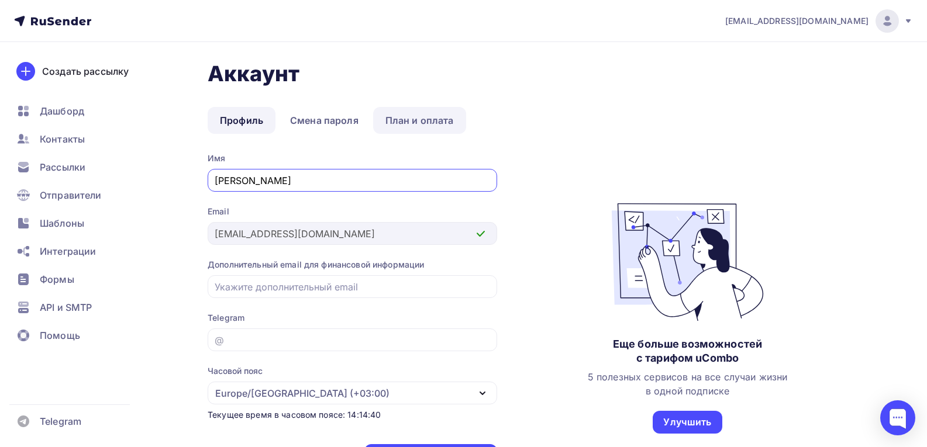
click at [423, 120] on link "План и оплата" at bounding box center [419, 120] width 93 height 27
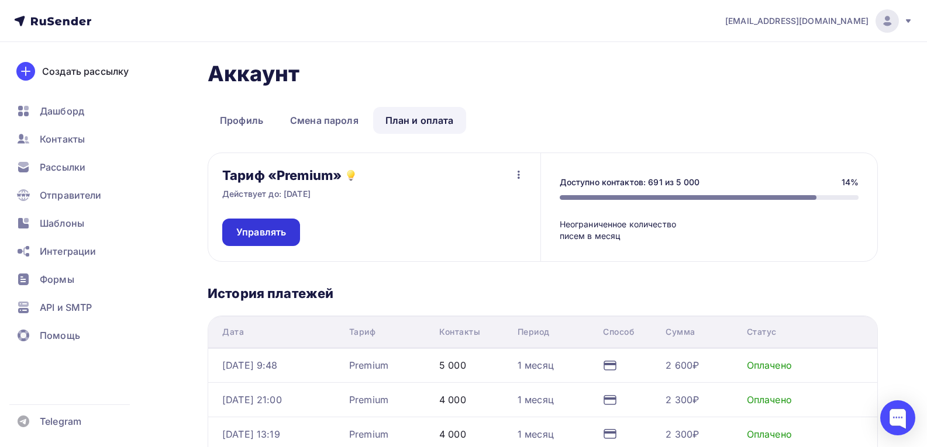
click at [280, 227] on span "Управлять" at bounding box center [261, 232] width 50 height 13
click at [522, 175] on icon "button" at bounding box center [519, 175] width 14 height 14
click at [505, 207] on div "Отписаться" at bounding box center [496, 205] width 55 height 14
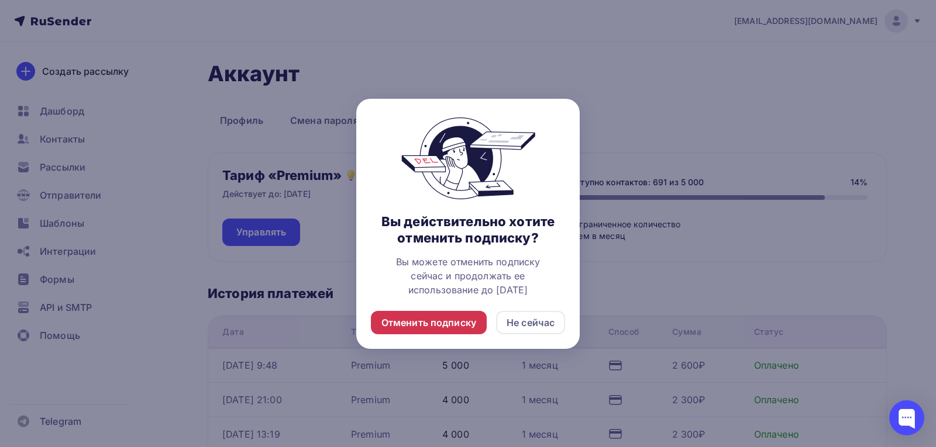
click at [433, 322] on div "Отменить подписку" at bounding box center [428, 323] width 95 height 14
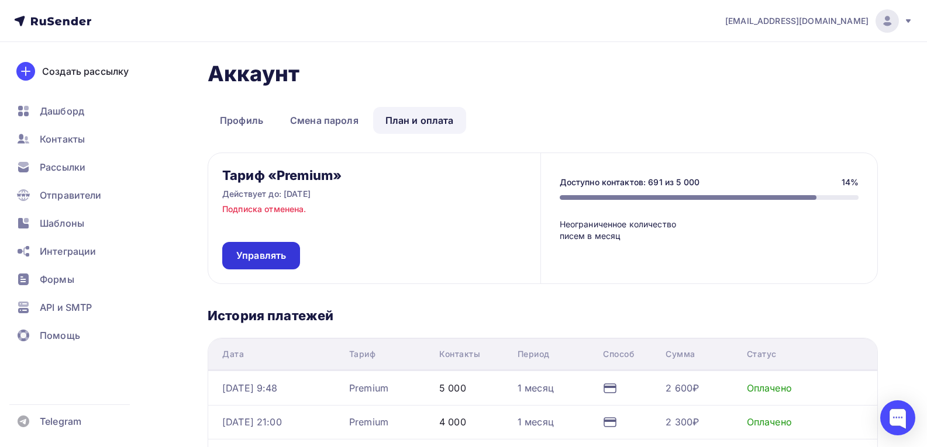
click at [277, 257] on span "Управлять" at bounding box center [261, 255] width 50 height 13
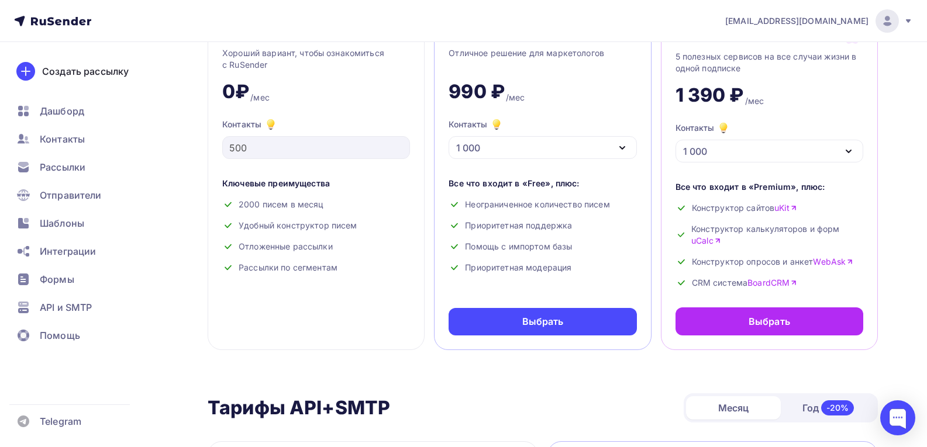
scroll to position [117, 0]
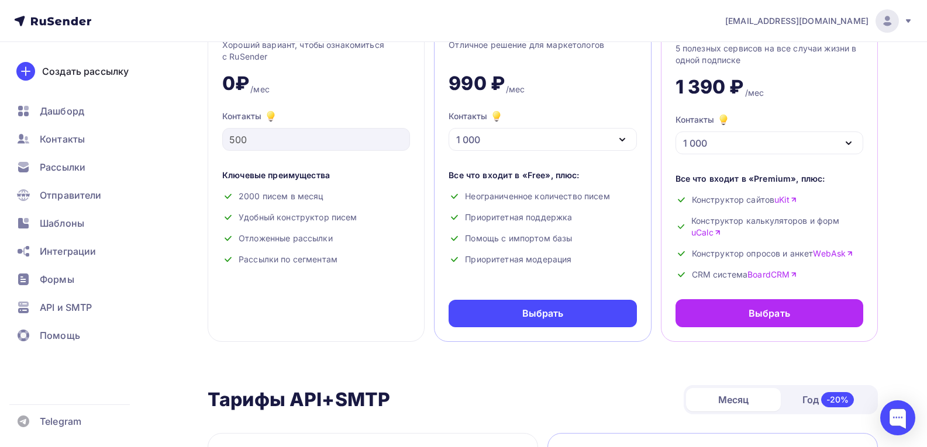
click at [623, 140] on icon "button" at bounding box center [622, 140] width 5 height 2
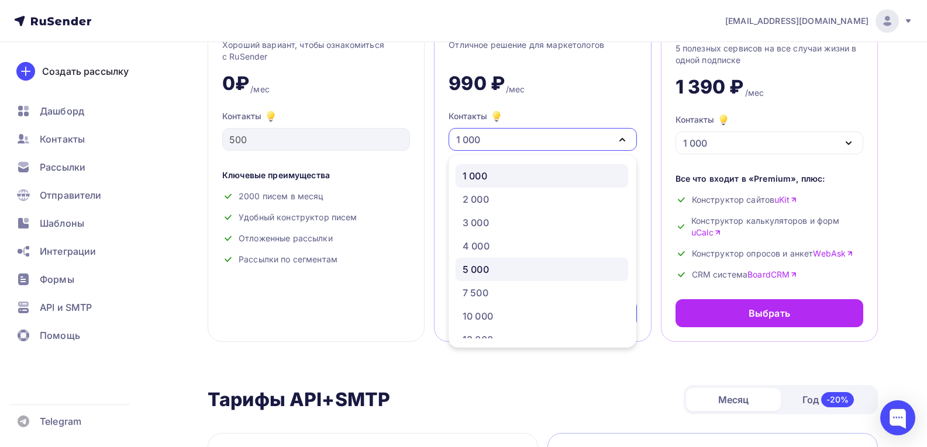
click at [489, 268] on div "5 000" at bounding box center [542, 270] width 158 height 14
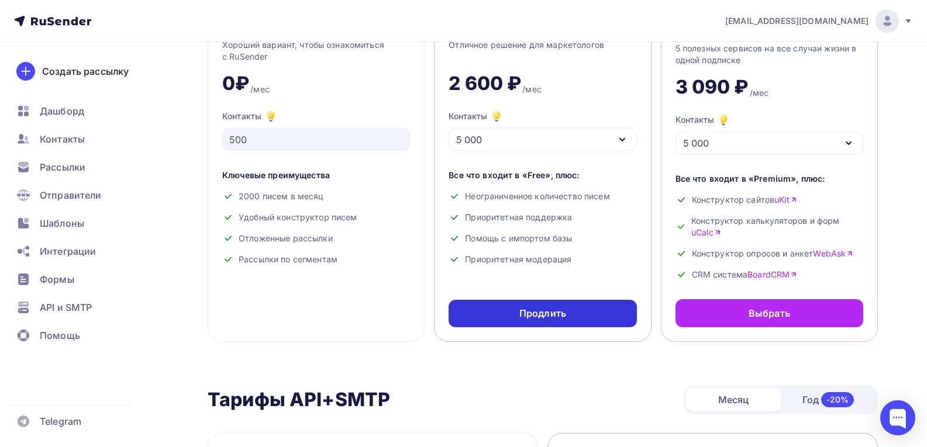
click at [553, 318] on div "Продлить" at bounding box center [542, 313] width 47 height 13
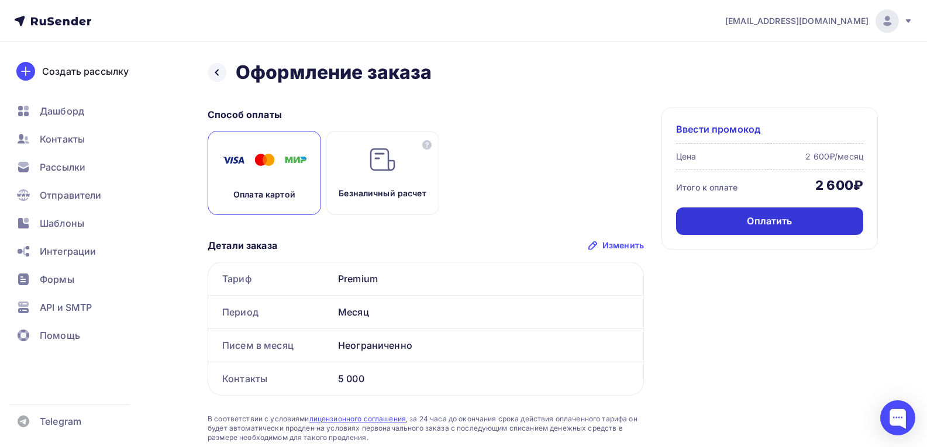
click at [742, 220] on div "Оплатить" at bounding box center [769, 221] width 187 height 27
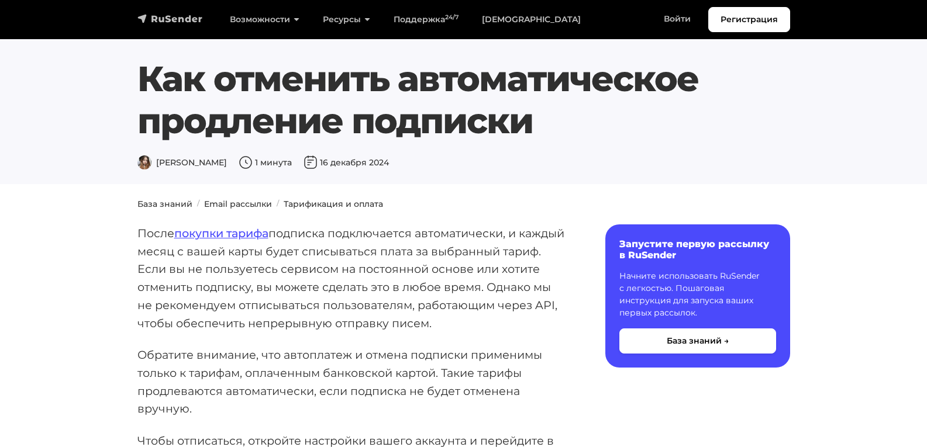
click at [174, 19] on img "navbar" at bounding box center [169, 19] width 65 height 12
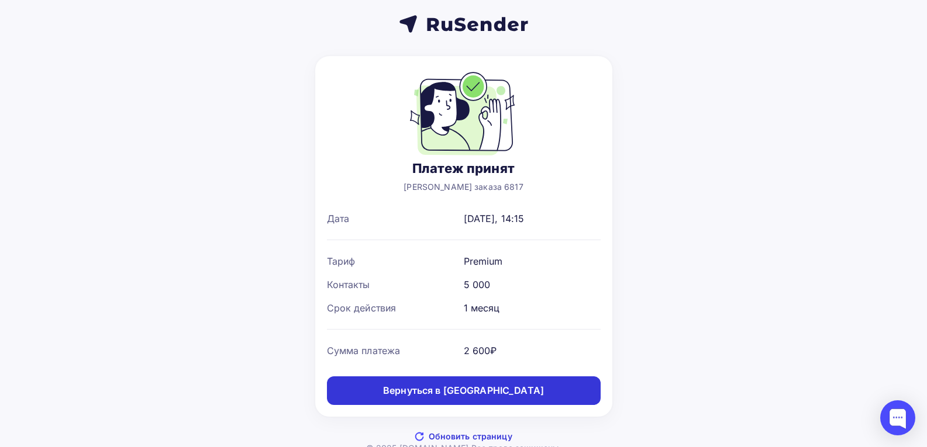
click at [485, 390] on div "Вернуться в дашборд" at bounding box center [463, 390] width 161 height 13
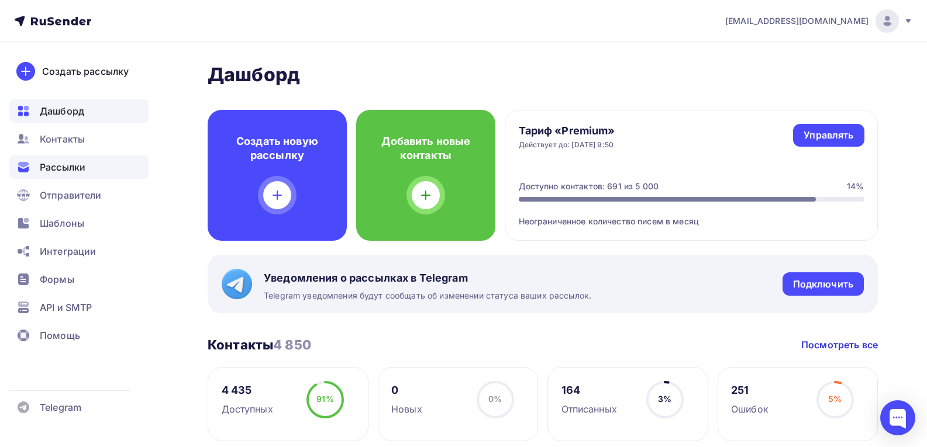
click at [73, 166] on span "Рассылки" at bounding box center [63, 167] width 46 height 14
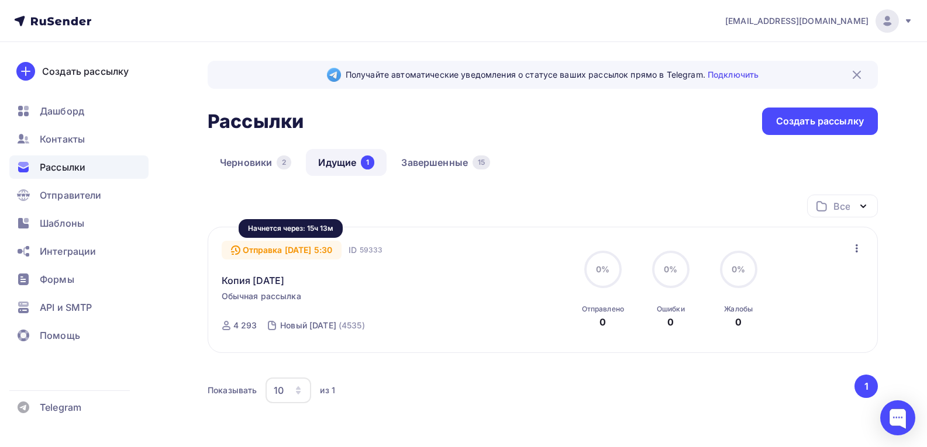
click at [316, 249] on div "Отправка 16.09.2025, 5:30" at bounding box center [282, 250] width 120 height 19
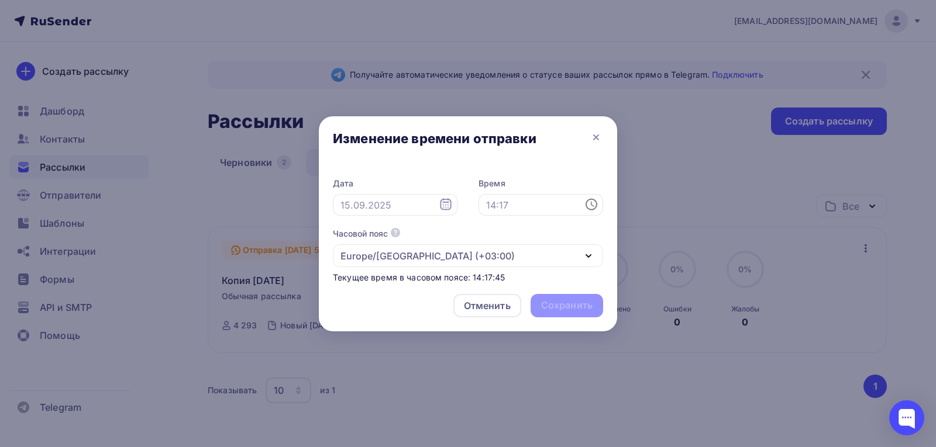
click at [589, 200] on icon at bounding box center [591, 205] width 12 height 12
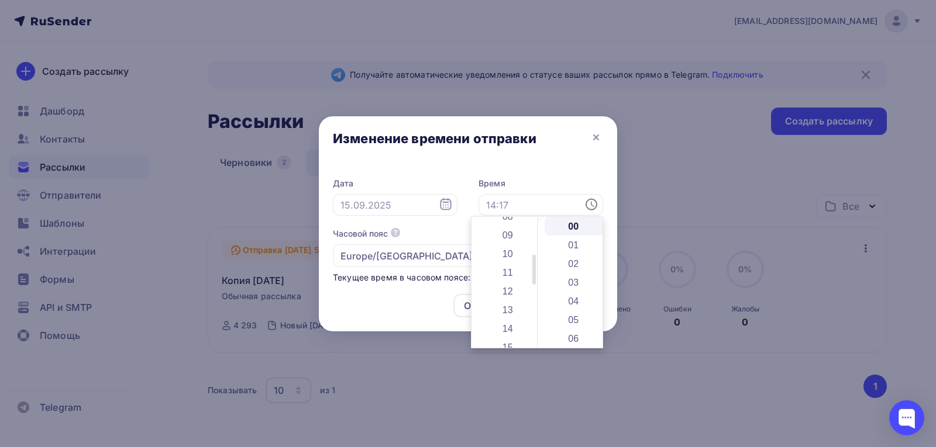
scroll to position [175, 0]
click at [508, 313] on li "14" at bounding box center [508, 313] width 60 height 19
click at [573, 250] on li "20" at bounding box center [574, 249] width 60 height 19
type input "14:20"
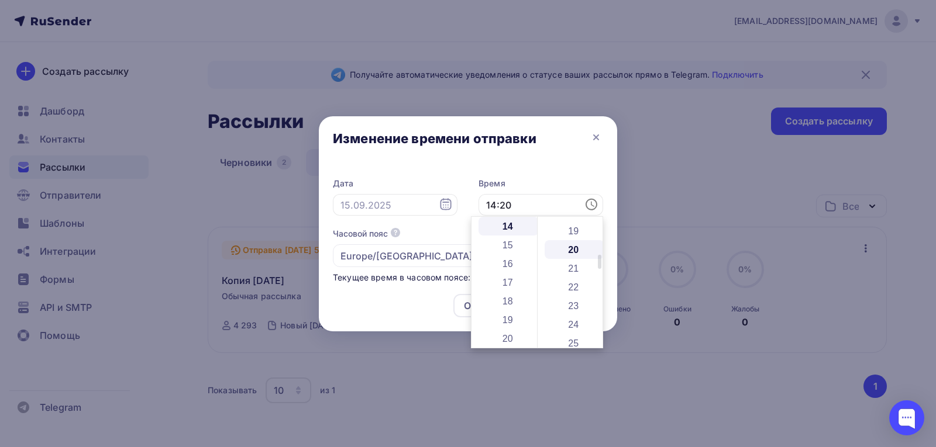
scroll to position [374, 0]
click at [439, 379] on div at bounding box center [468, 223] width 936 height 447
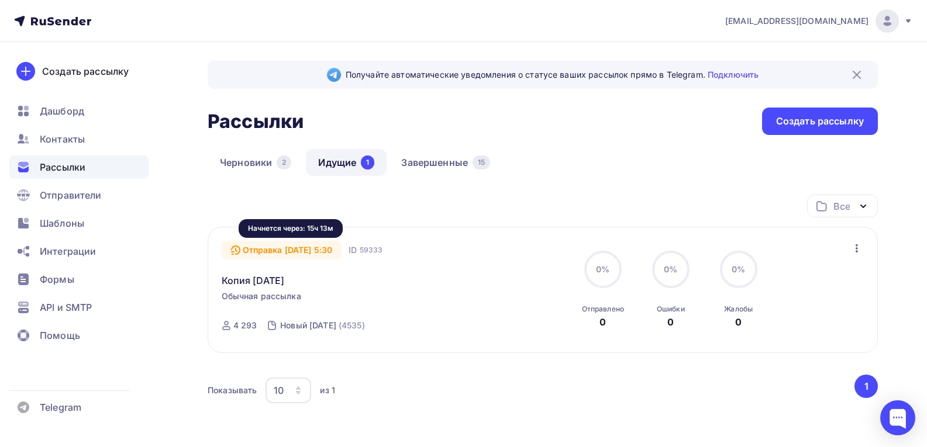
click at [342, 250] on div "Отправка 16.09.2025, 5:30" at bounding box center [282, 250] width 120 height 19
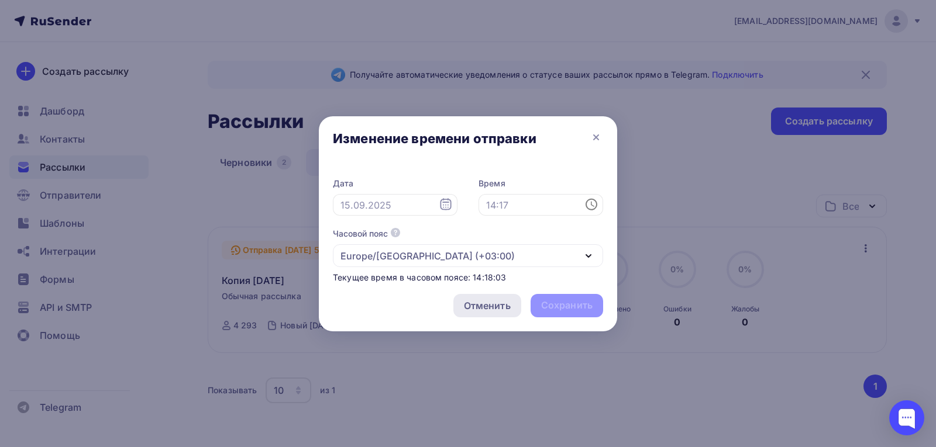
click at [487, 305] on div "Отменить" at bounding box center [487, 306] width 47 height 14
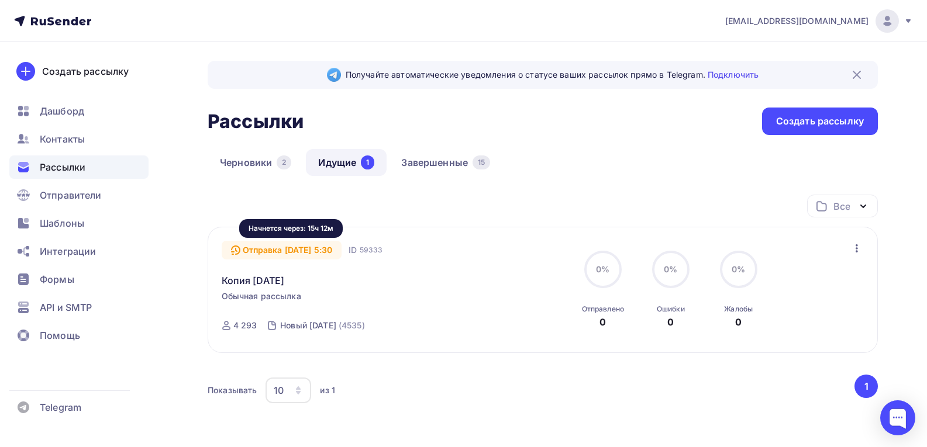
click at [341, 248] on div "Отправка 16.09.2025, 5:30" at bounding box center [282, 250] width 120 height 19
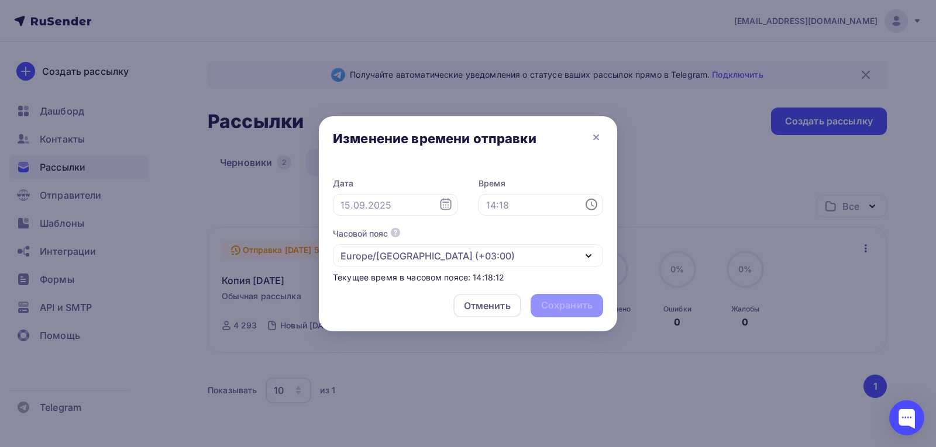
click at [442, 199] on icon at bounding box center [446, 205] width 14 height 14
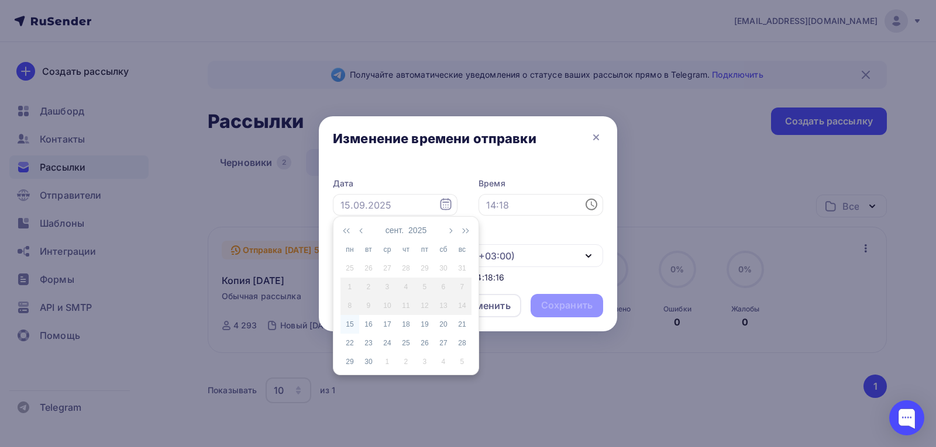
click at [349, 319] on div "15" at bounding box center [349, 324] width 19 height 11
type input "15.09.2025"
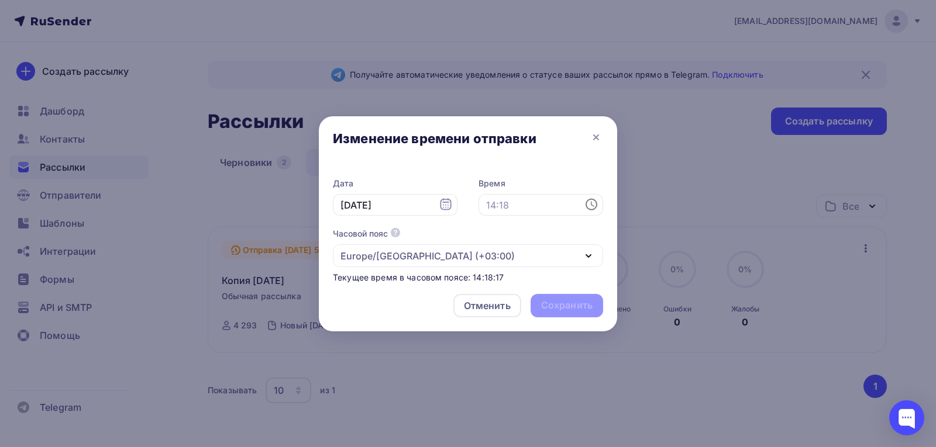
click at [590, 204] on icon at bounding box center [591, 205] width 14 height 14
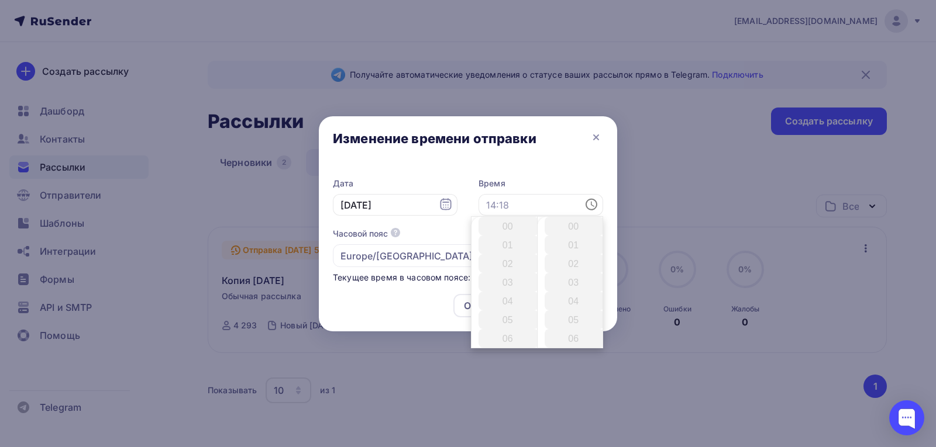
click at [589, 207] on icon at bounding box center [591, 205] width 14 height 14
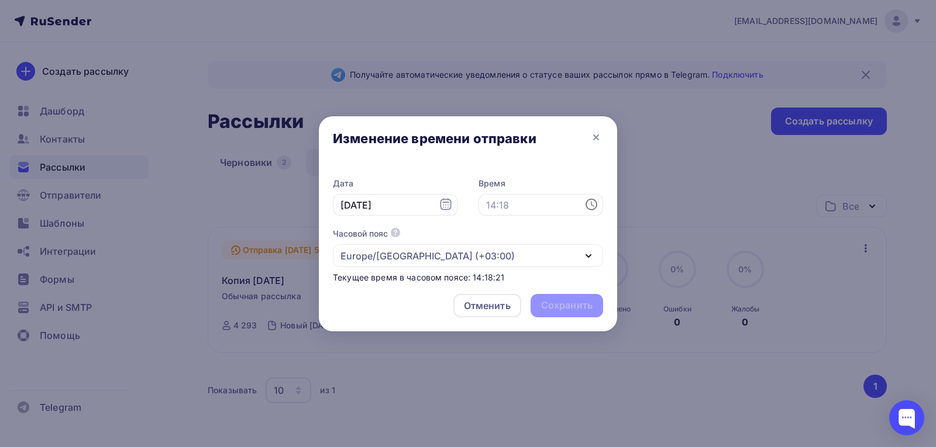
click at [543, 166] on div "Дата 15.09.2025 Время Часовой пояс По умолчанию используется часовой пояс из на…" at bounding box center [468, 225] width 298 height 119
click at [588, 254] on icon "button" at bounding box center [588, 256] width 14 height 14
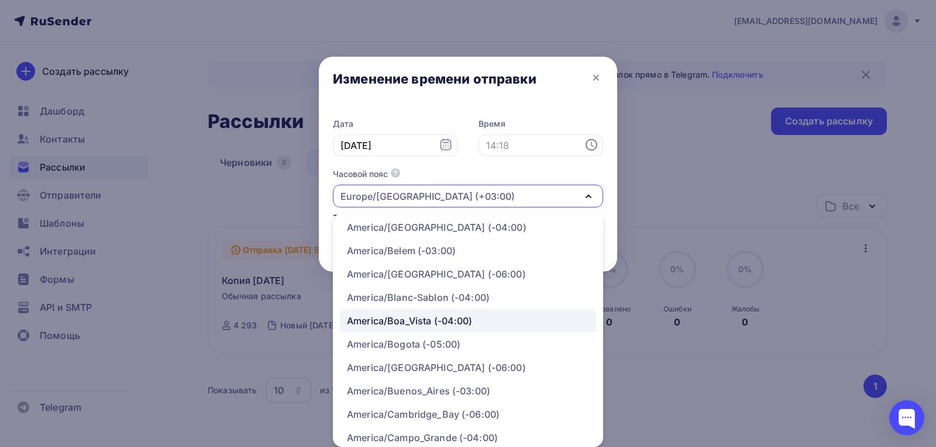
scroll to position [2281, 0]
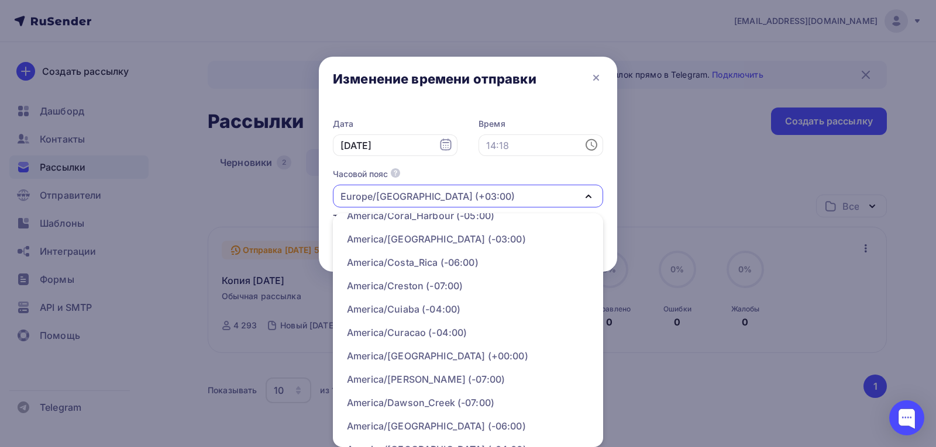
click at [658, 171] on div at bounding box center [468, 163] width 936 height 447
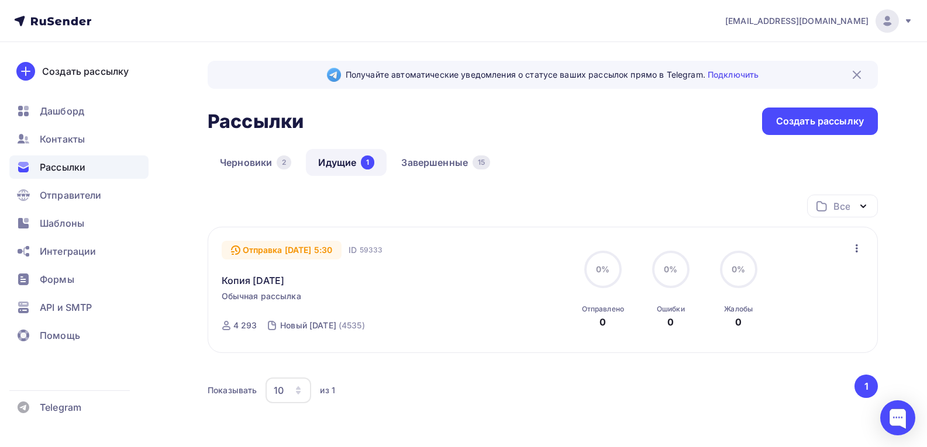
click at [855, 245] on icon "button" at bounding box center [857, 249] width 14 height 14
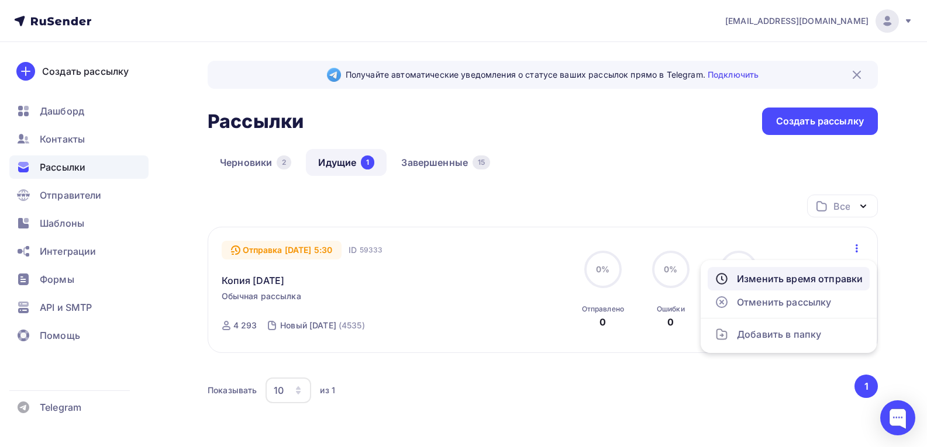
click at [840, 277] on div "Изменить время отправки" at bounding box center [789, 279] width 148 height 14
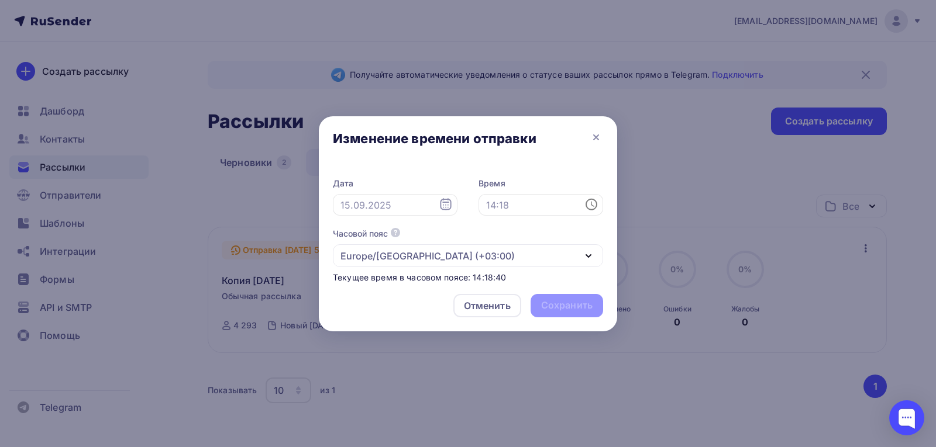
click at [594, 206] on icon at bounding box center [591, 205] width 14 height 14
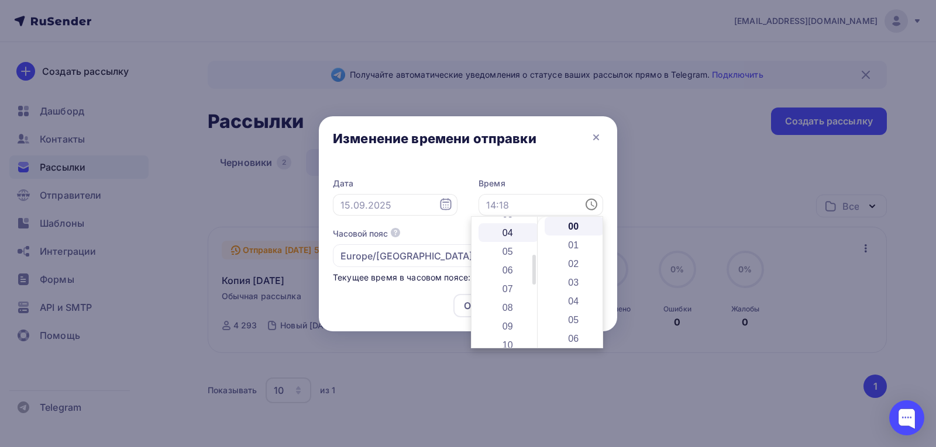
scroll to position [175, 0]
click at [510, 313] on li "14" at bounding box center [508, 313] width 60 height 19
click at [580, 308] on li "20" at bounding box center [574, 308] width 60 height 19
type input "14:20"
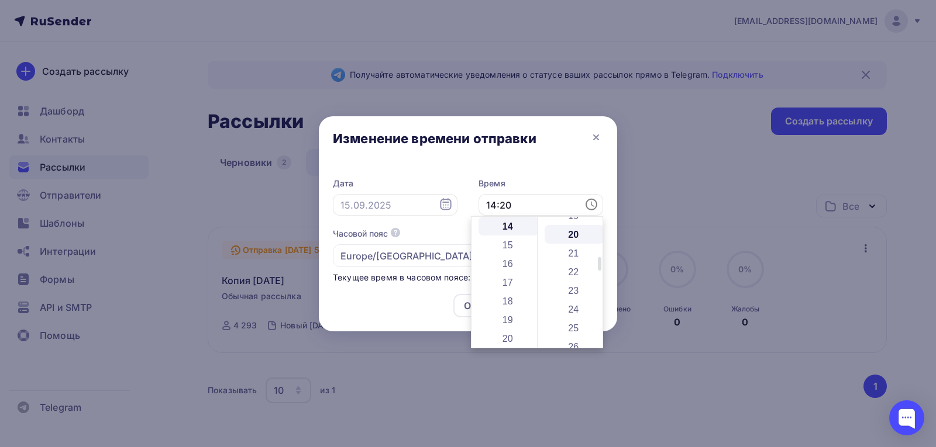
scroll to position [374, 0]
click at [415, 312] on div "Отменить Сохранить" at bounding box center [468, 308] width 298 height 47
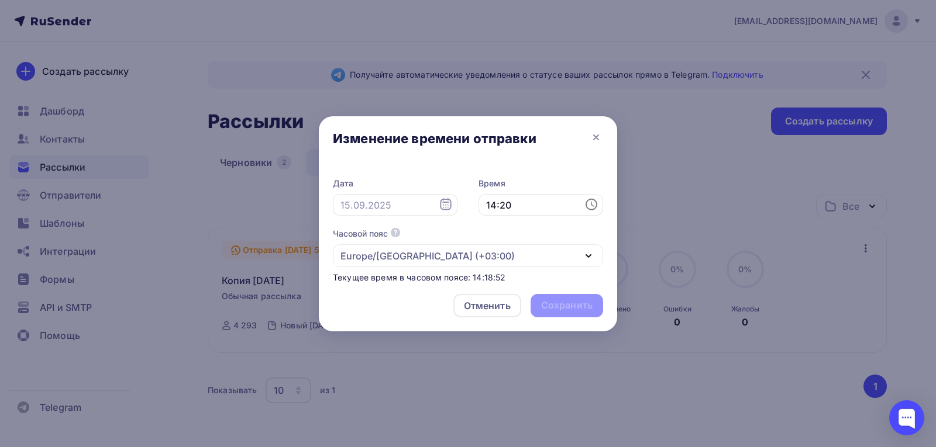
click at [446, 209] on icon at bounding box center [445, 205] width 11 height 12
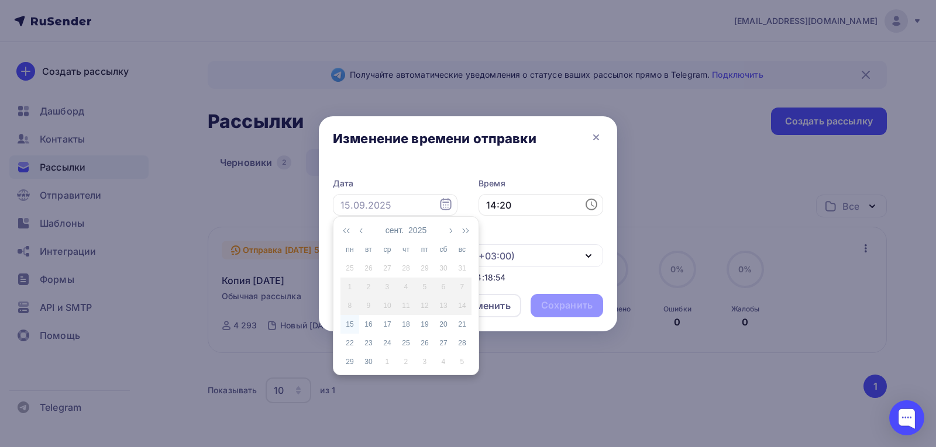
click at [347, 323] on div "15" at bounding box center [349, 324] width 19 height 11
type input "[DATE]"
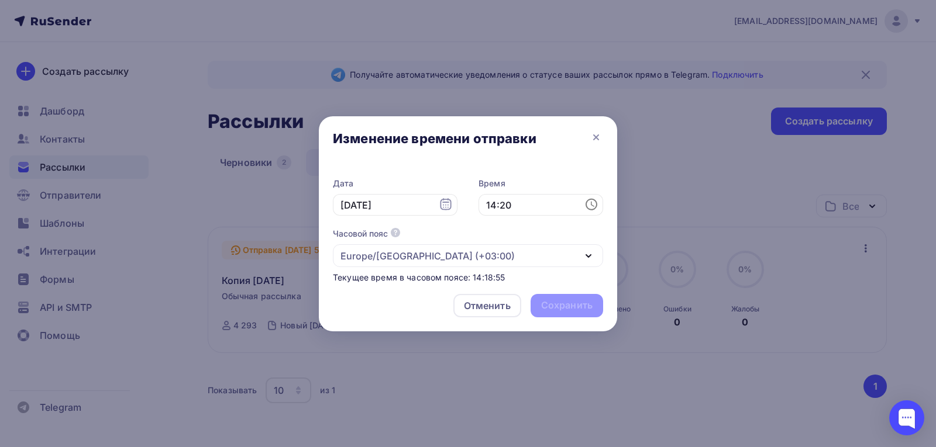
click at [590, 256] on icon "button" at bounding box center [588, 256] width 5 height 2
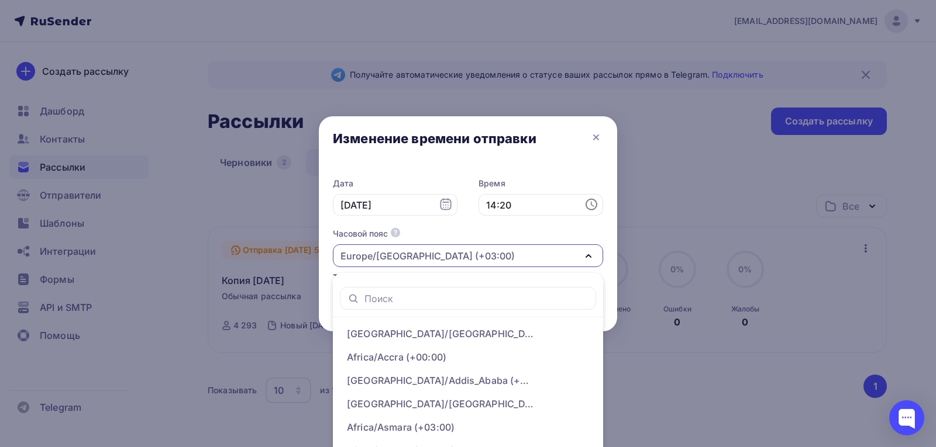
scroll to position [60, 0]
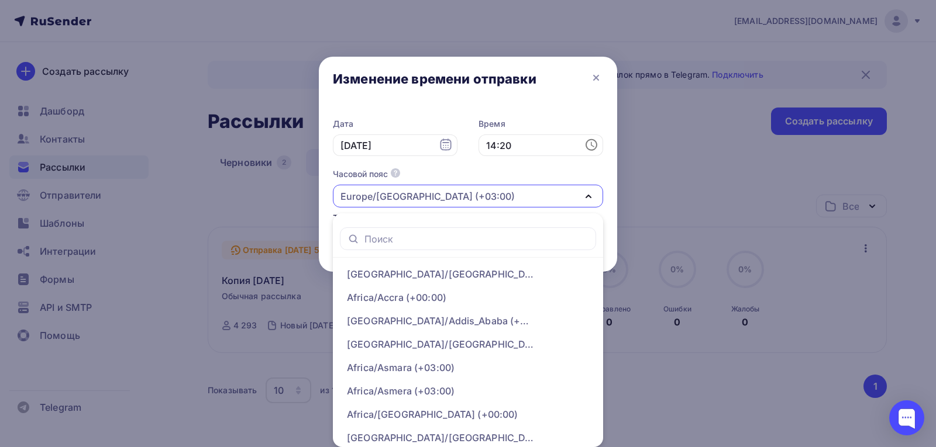
click at [499, 195] on div "Europe/Moscow (+03:00)" at bounding box center [468, 196] width 270 height 23
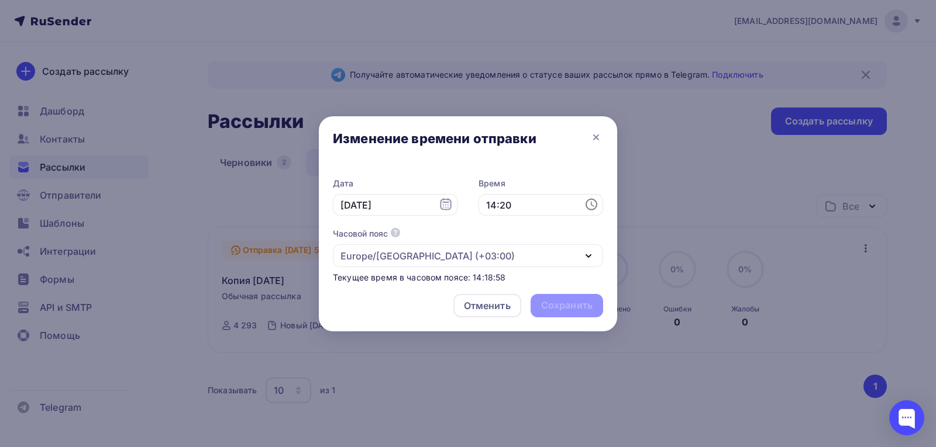
scroll to position [0, 0]
click at [563, 308] on div "Отменить Сохранить" at bounding box center [468, 308] width 298 height 47
click at [589, 253] on icon "button" at bounding box center [588, 256] width 14 height 14
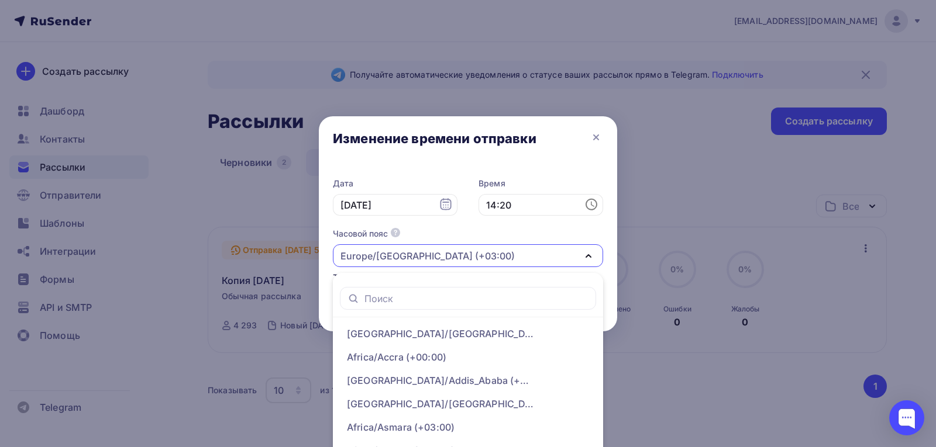
scroll to position [60, 0]
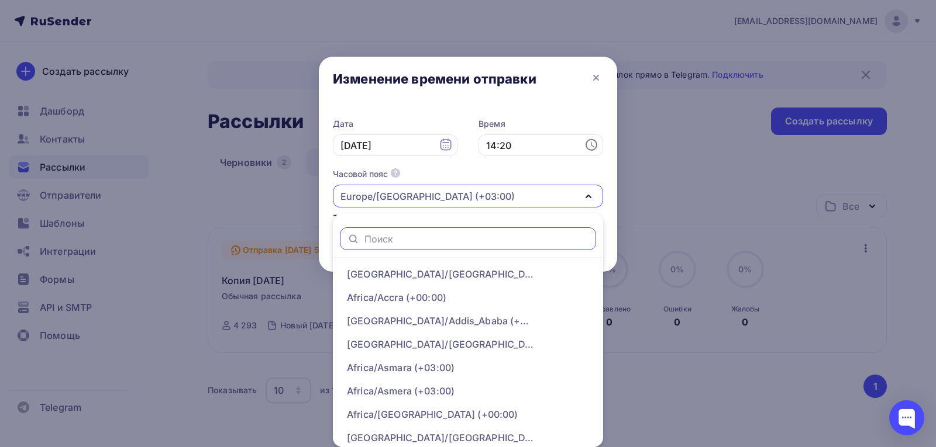
click at [465, 238] on input "text" at bounding box center [476, 239] width 225 height 13
type input "м"
type input "v"
type input "moskow"
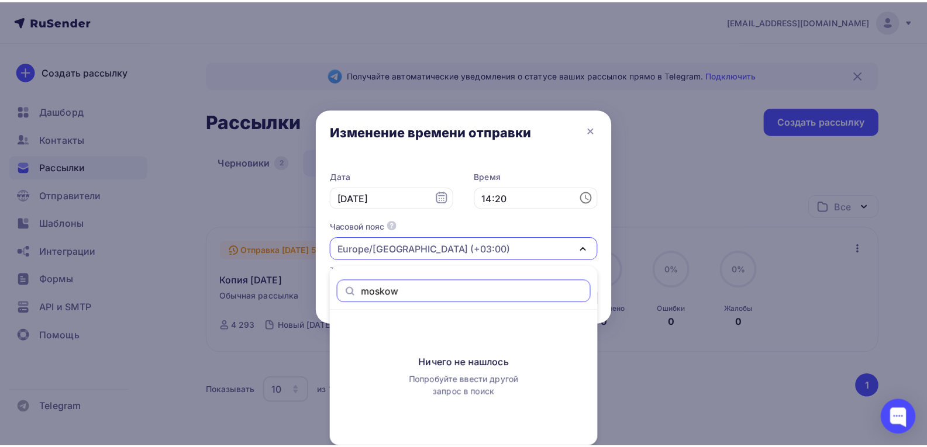
scroll to position [7, 0]
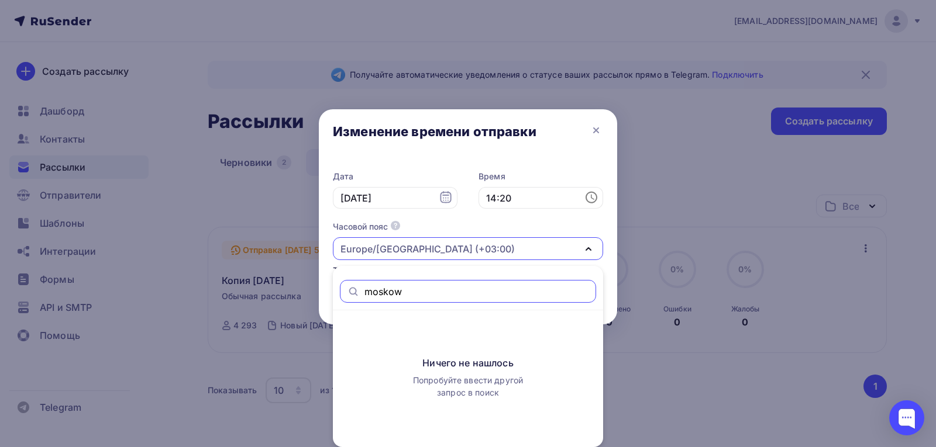
click at [425, 289] on input "moskow" at bounding box center [476, 291] width 225 height 13
click at [682, 364] on div at bounding box center [468, 216] width 936 height 447
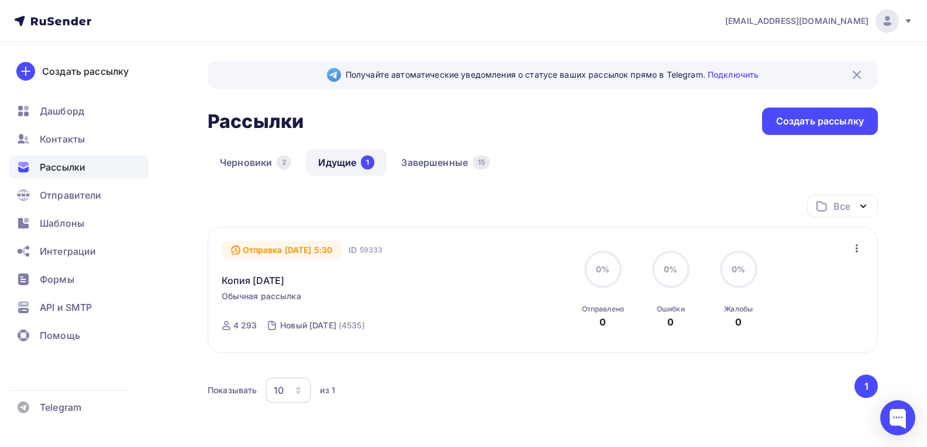
click at [857, 248] on icon "button" at bounding box center [857, 248] width 2 height 8
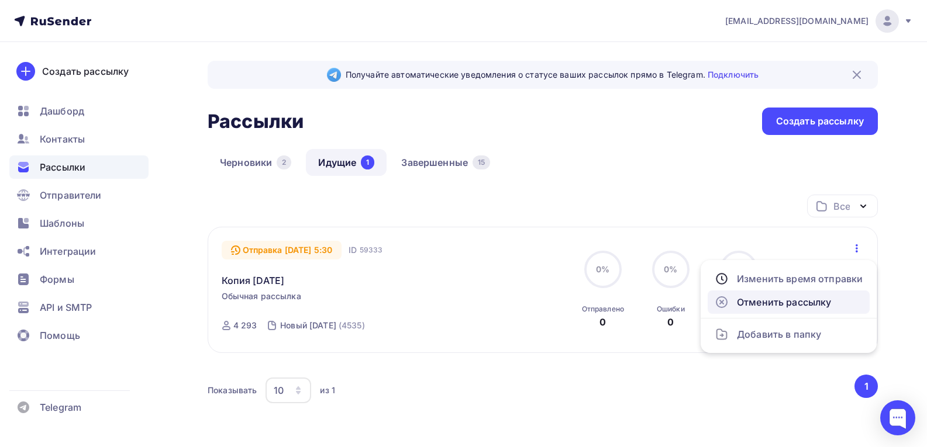
click at [792, 301] on div "Отменить рассылку" at bounding box center [789, 302] width 148 height 14
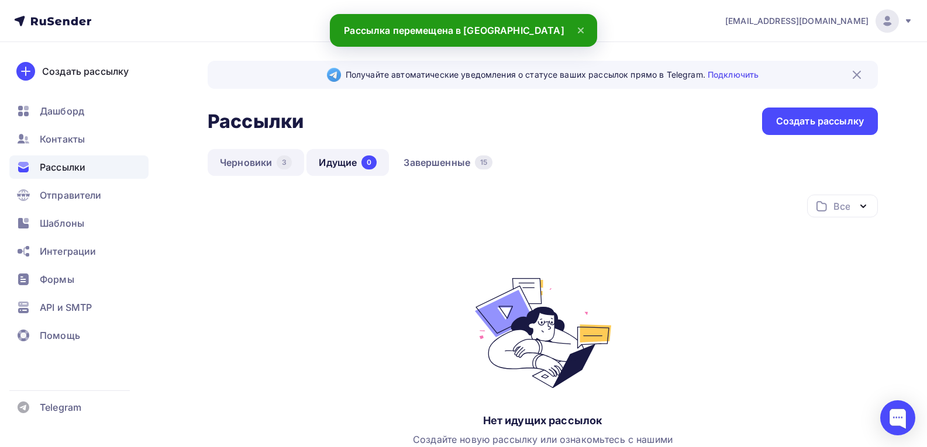
click at [244, 161] on link "Черновики 3" at bounding box center [256, 162] width 96 height 27
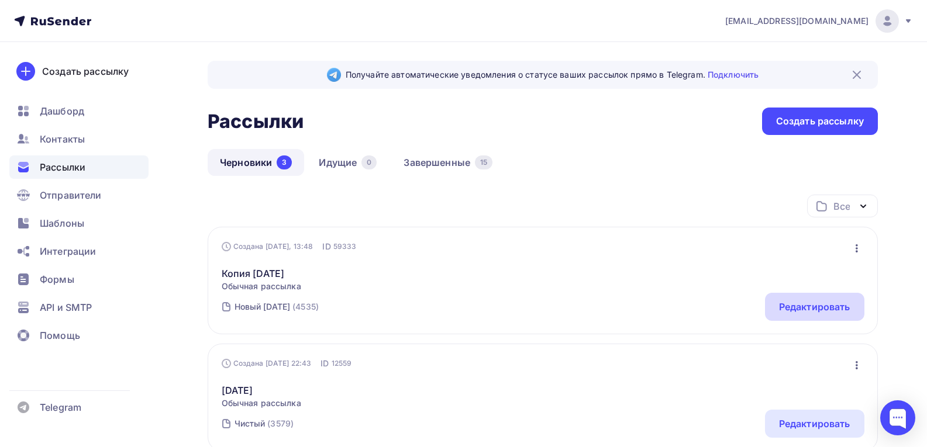
click at [812, 309] on div "Редактировать" at bounding box center [814, 307] width 71 height 14
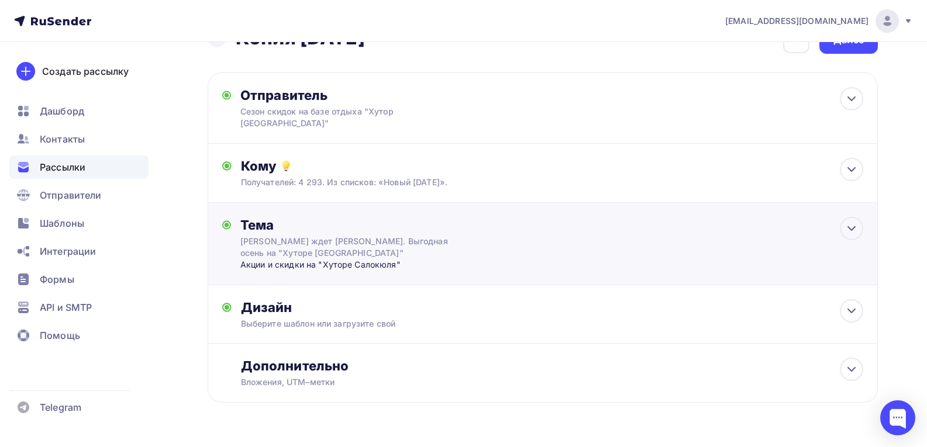
scroll to position [54, 0]
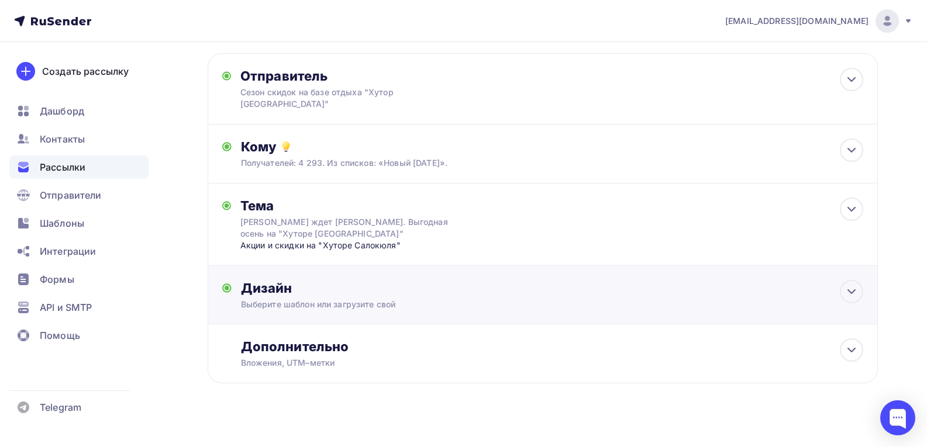
click at [824, 291] on div "Дизайн Выберите шаблон или загрузите свой Размер письма: 122 Kb Заменить шаблон…" at bounding box center [552, 295] width 622 height 30
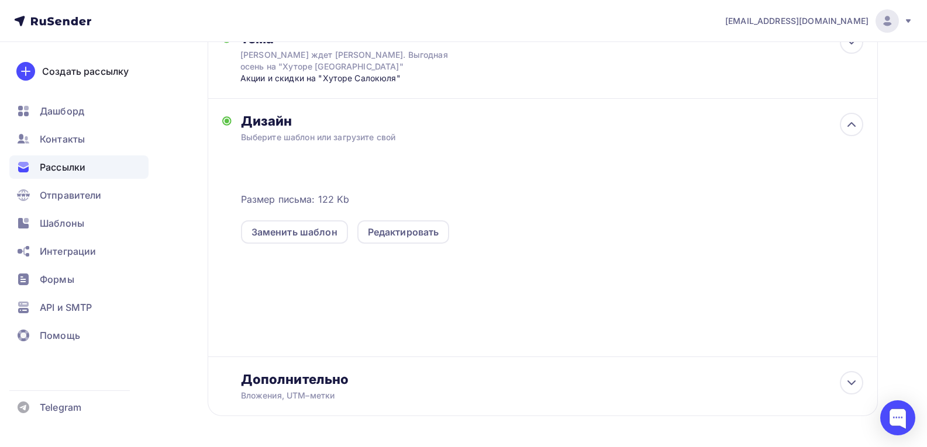
scroll to position [195, 0]
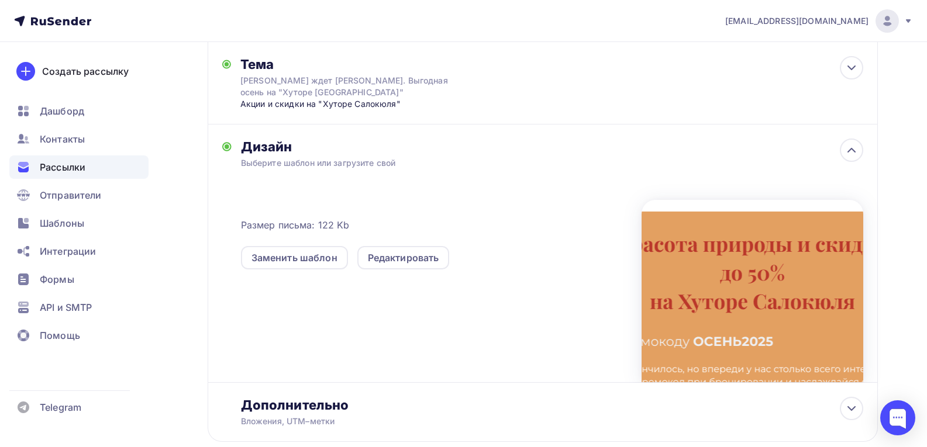
click at [457, 287] on div "Размер письма: 122 Kb Заменить шаблон Редактировать" at bounding box center [552, 285] width 622 height 195
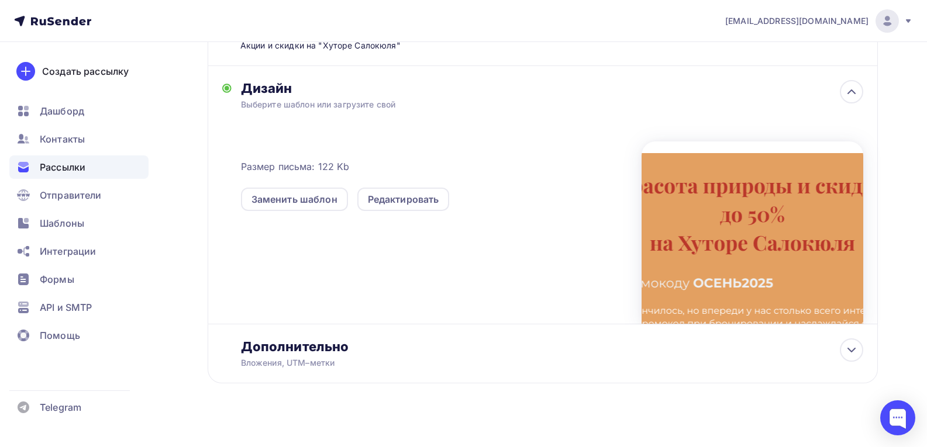
scroll to position [0, 0]
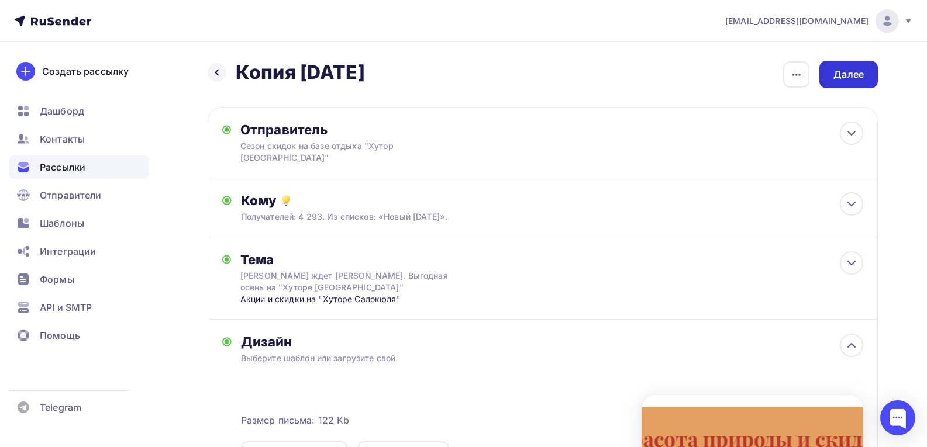
click at [849, 71] on div "Далее" at bounding box center [848, 74] width 30 height 13
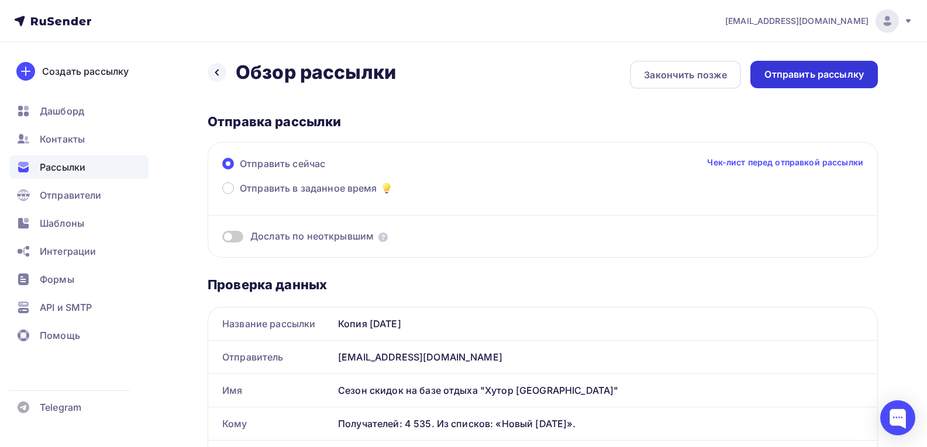
click at [806, 73] on div "Отправить рассылку" at bounding box center [813, 74] width 99 height 13
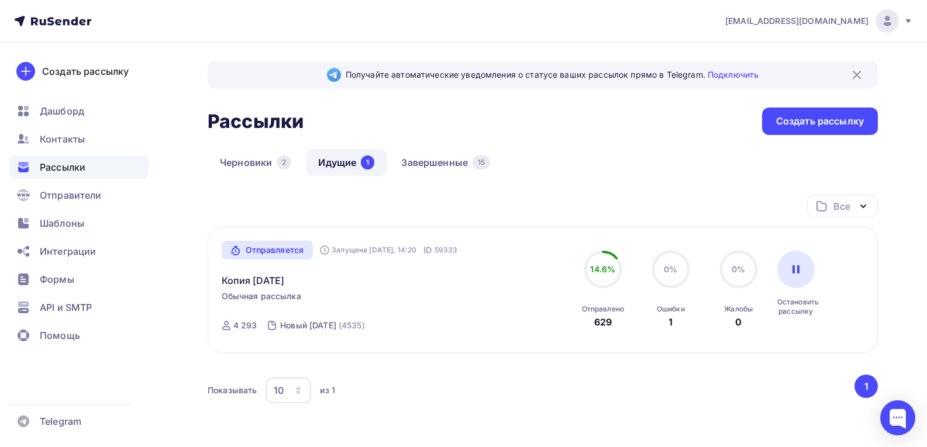
click at [519, 295] on div "Отправляется Запущена [DATE], 14:20 ID 59333 Копия [DATE] Обычная рассылка Отпр…" at bounding box center [543, 290] width 643 height 99
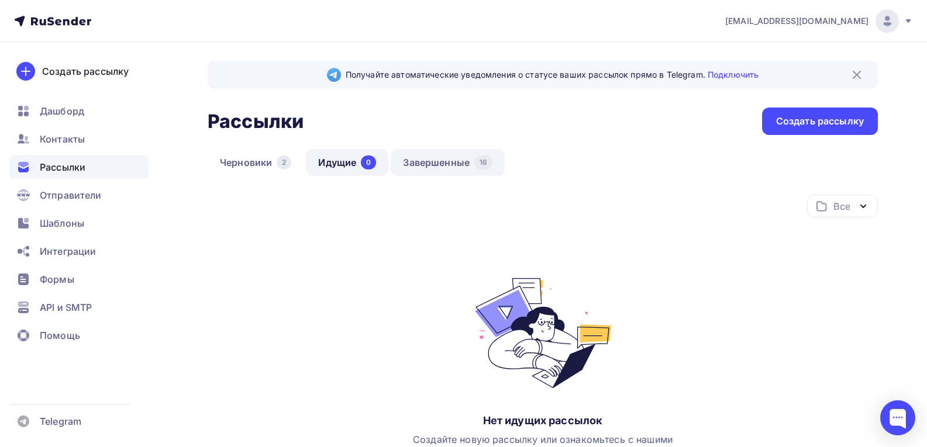
click at [442, 158] on link "Завершенные 16" at bounding box center [448, 162] width 114 height 27
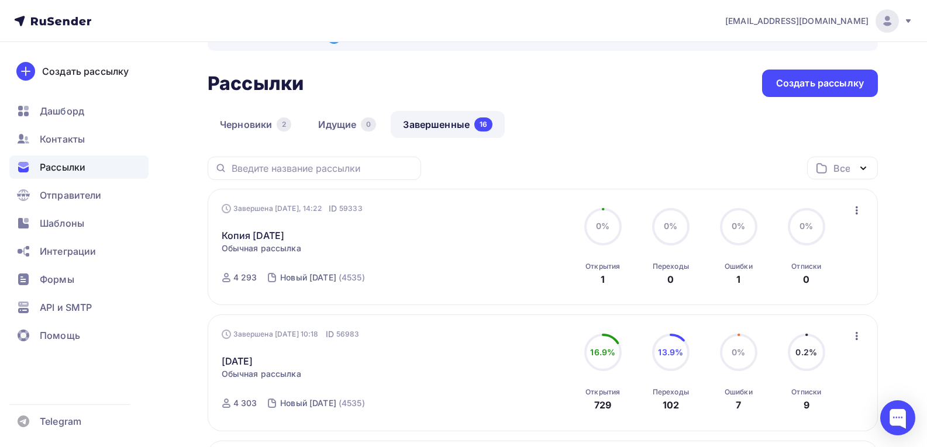
scroll to position [58, 0]
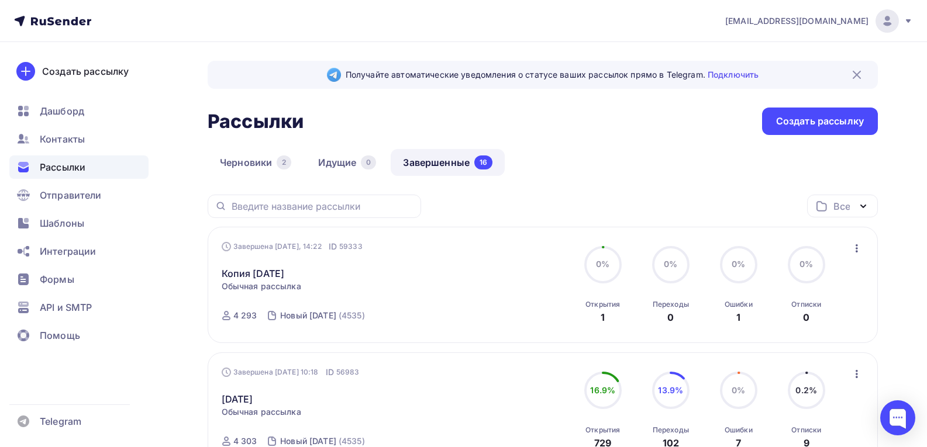
click at [856, 247] on icon "button" at bounding box center [857, 249] width 14 height 14
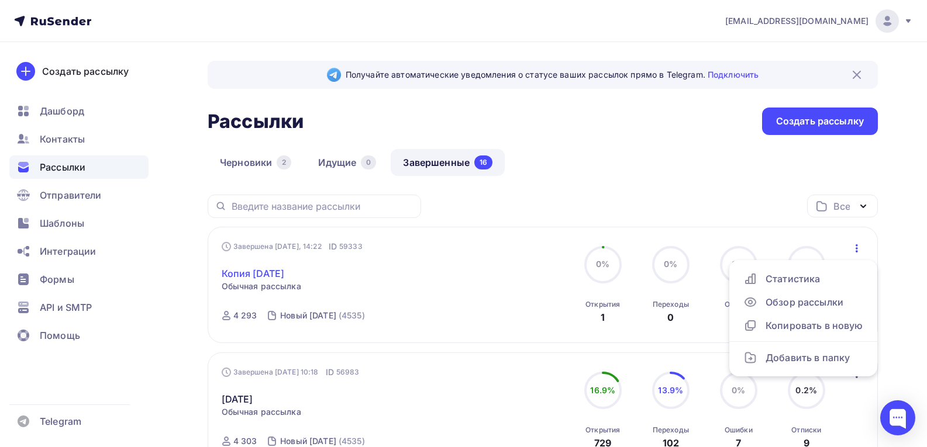
click at [254, 274] on link "Копия [DATE]" at bounding box center [253, 274] width 63 height 14
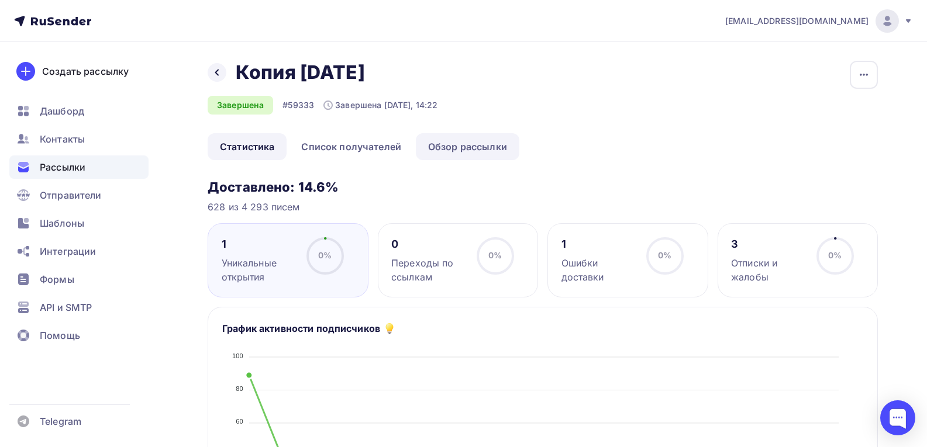
click at [460, 150] on link "Обзор рассылки" at bounding box center [468, 146] width 104 height 27
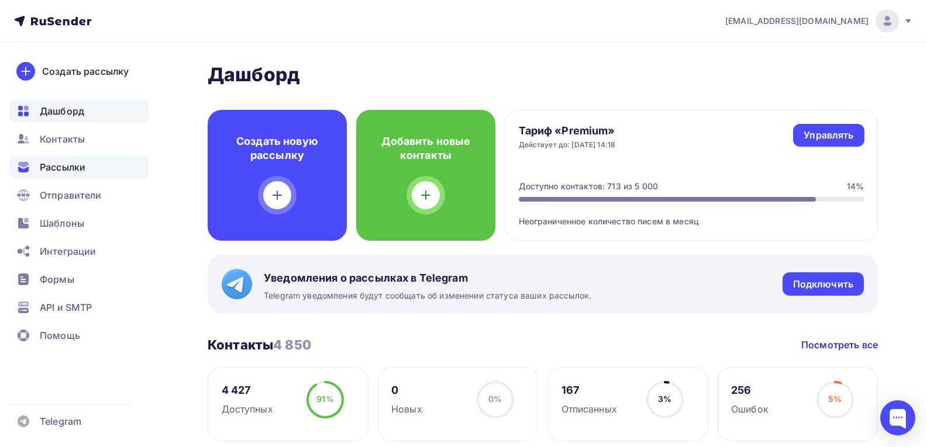
click at [68, 162] on span "Рассылки" at bounding box center [63, 167] width 46 height 14
